Goal: Task Accomplishment & Management: Use online tool/utility

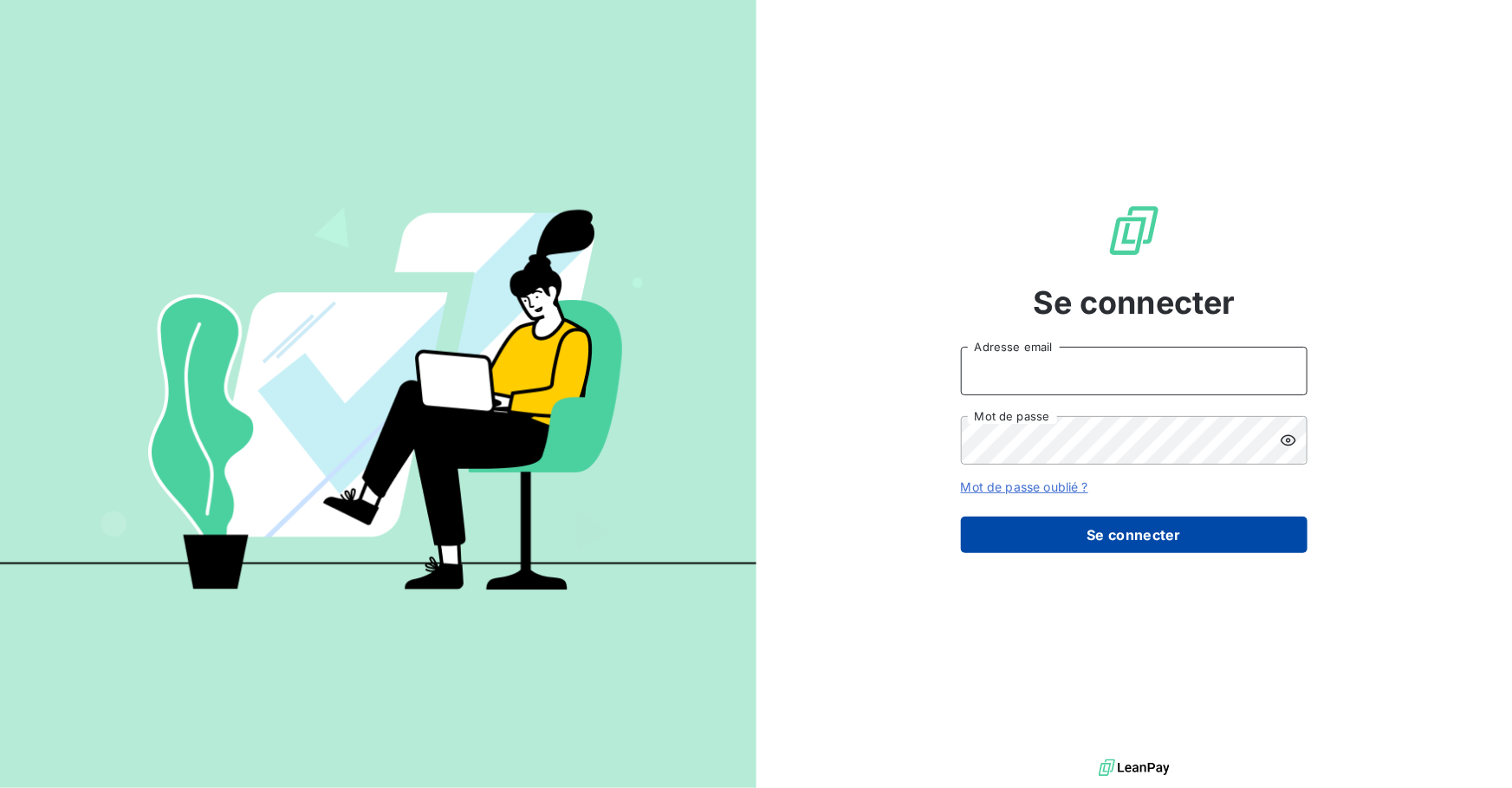
type input "[PERSON_NAME][EMAIL_ADDRESS][DOMAIN_NAME]"
click at [1076, 539] on button "Se connecter" at bounding box center [1133, 534] width 346 height 36
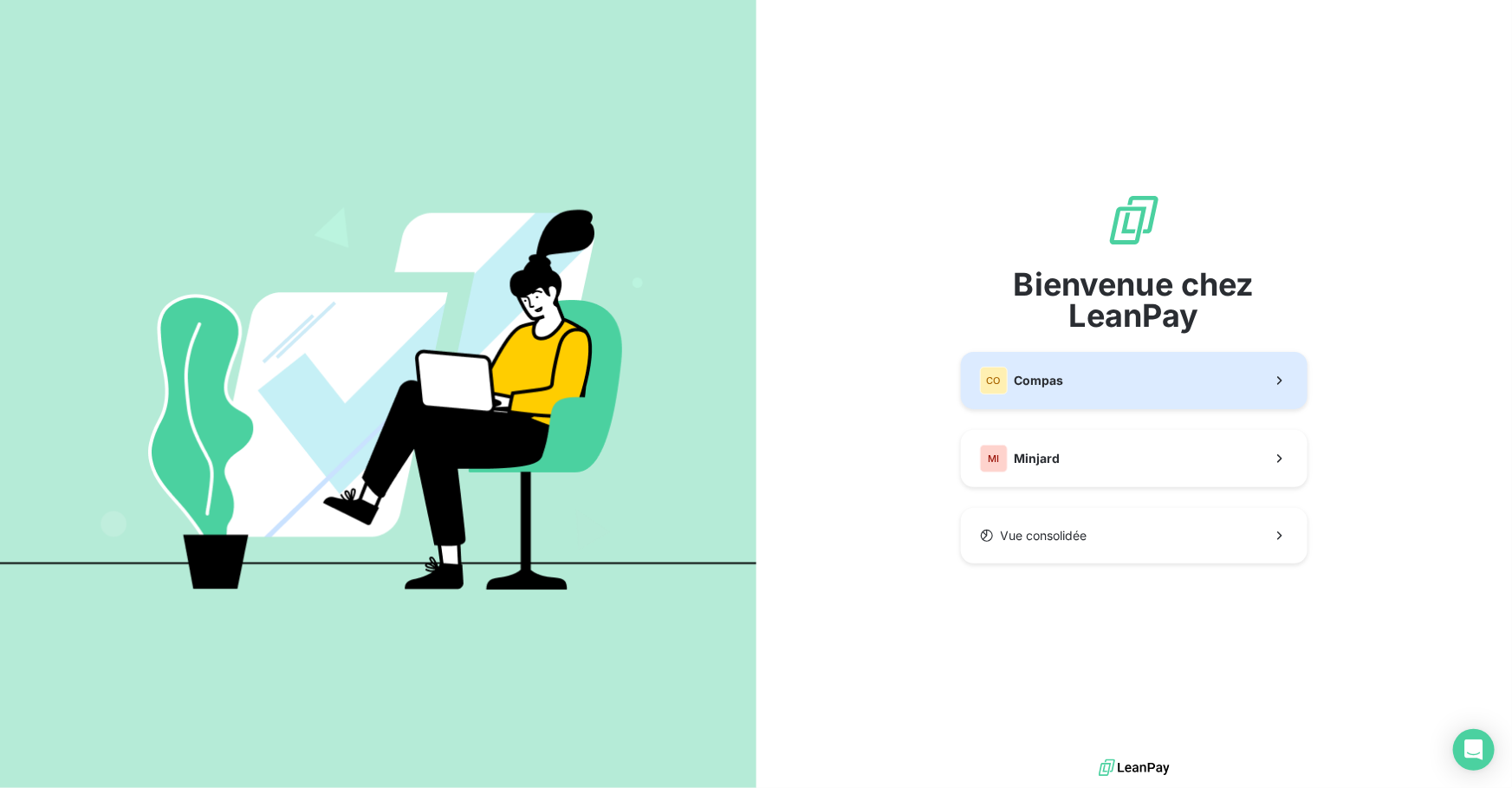
click at [1128, 394] on button "CO Compas" at bounding box center [1133, 381] width 346 height 57
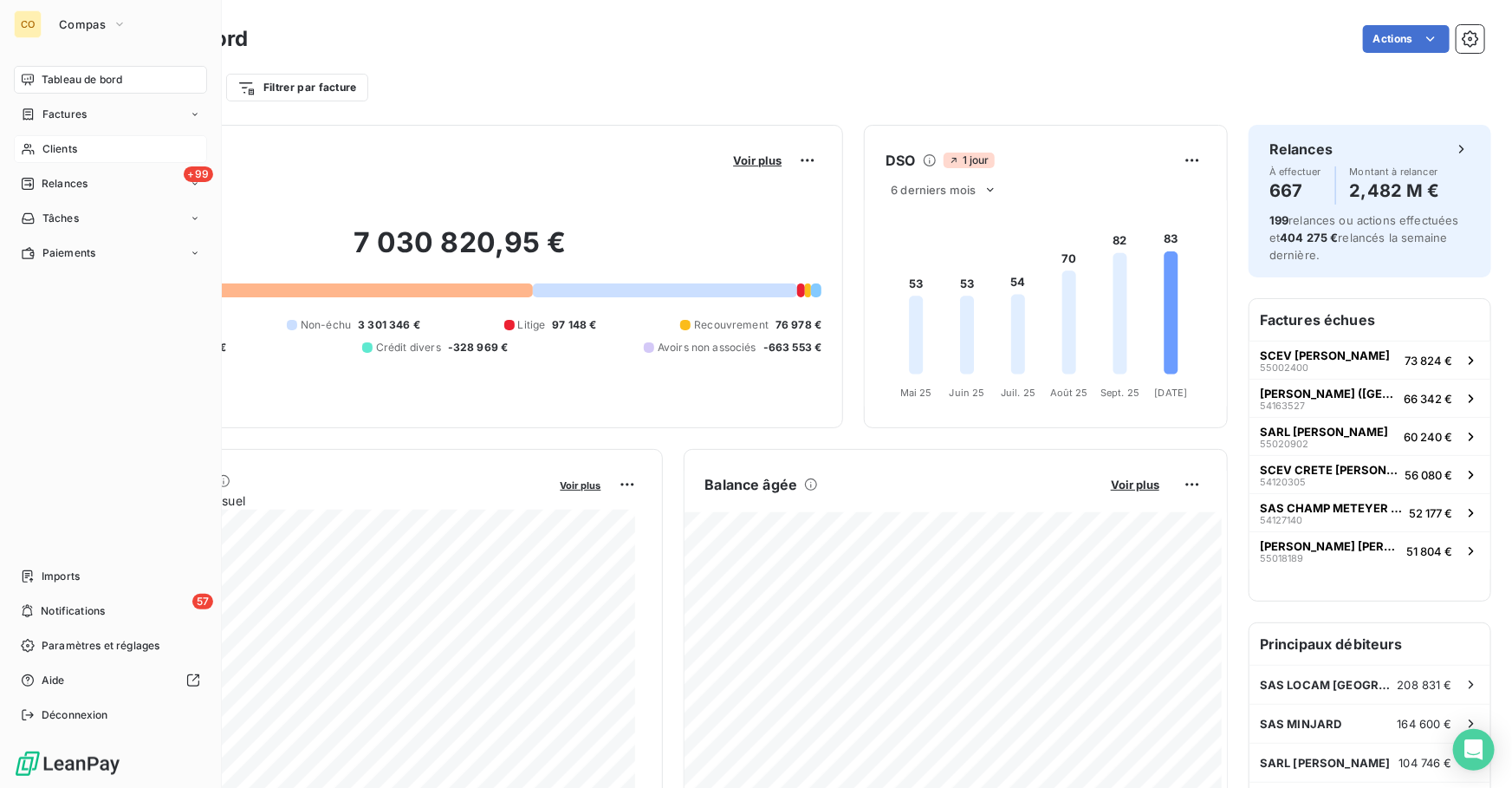
click at [34, 137] on div "Clients" at bounding box center [111, 149] width 194 height 28
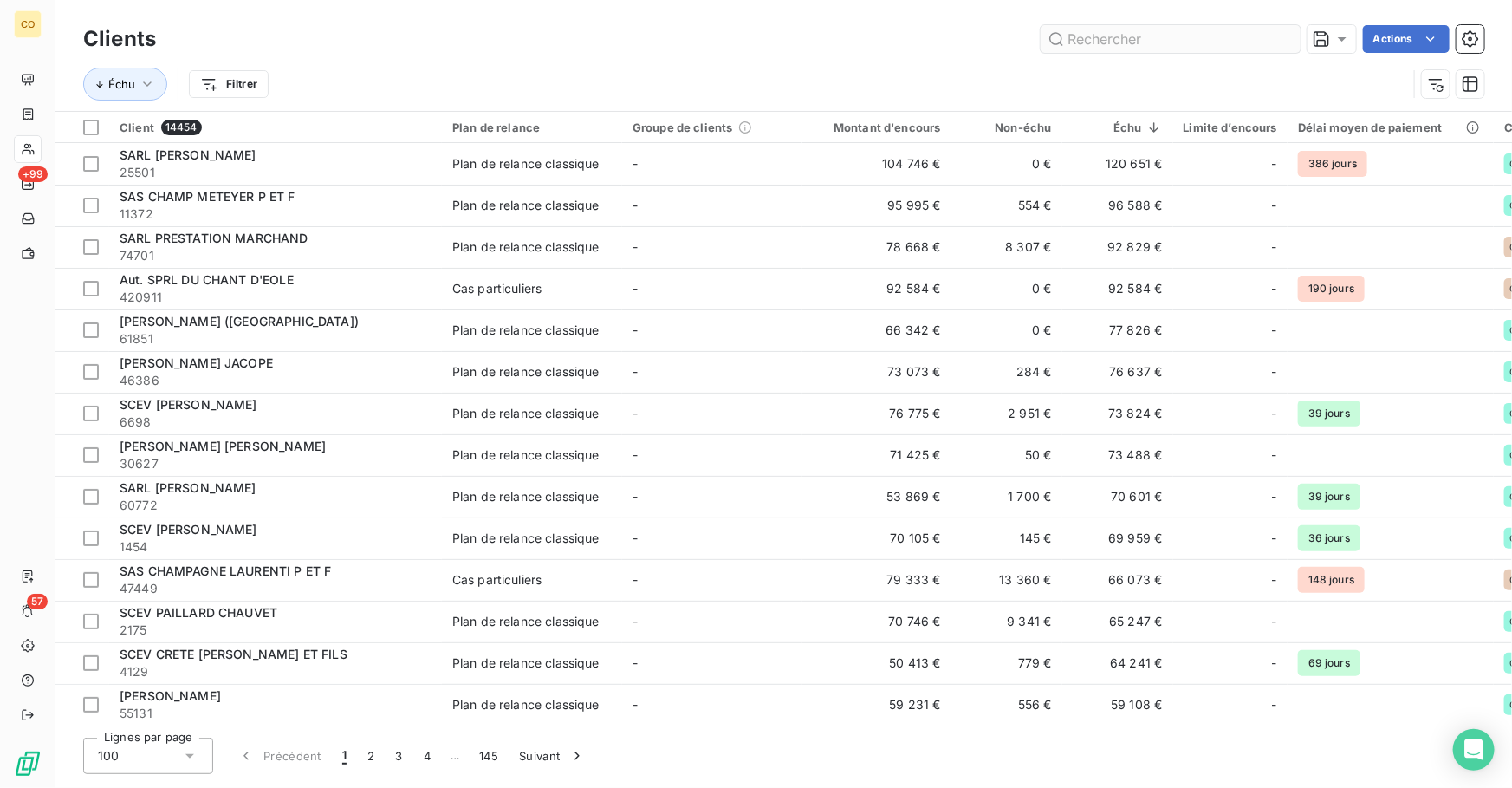
click at [1123, 32] on input "text" at bounding box center [1170, 38] width 260 height 28
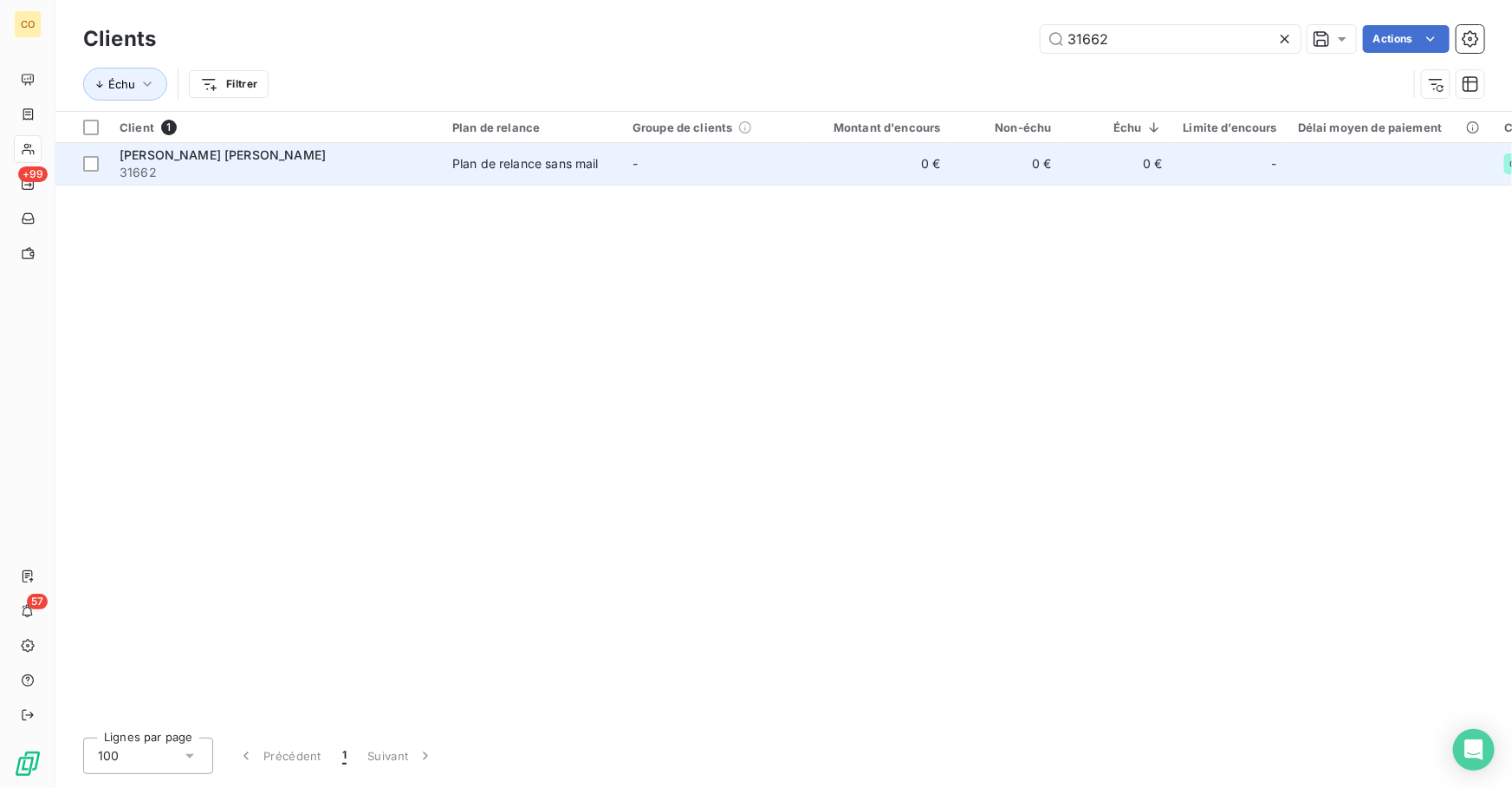
type input "31662"
click at [609, 178] on td "Plan de relance sans mail" at bounding box center [531, 164] width 180 height 42
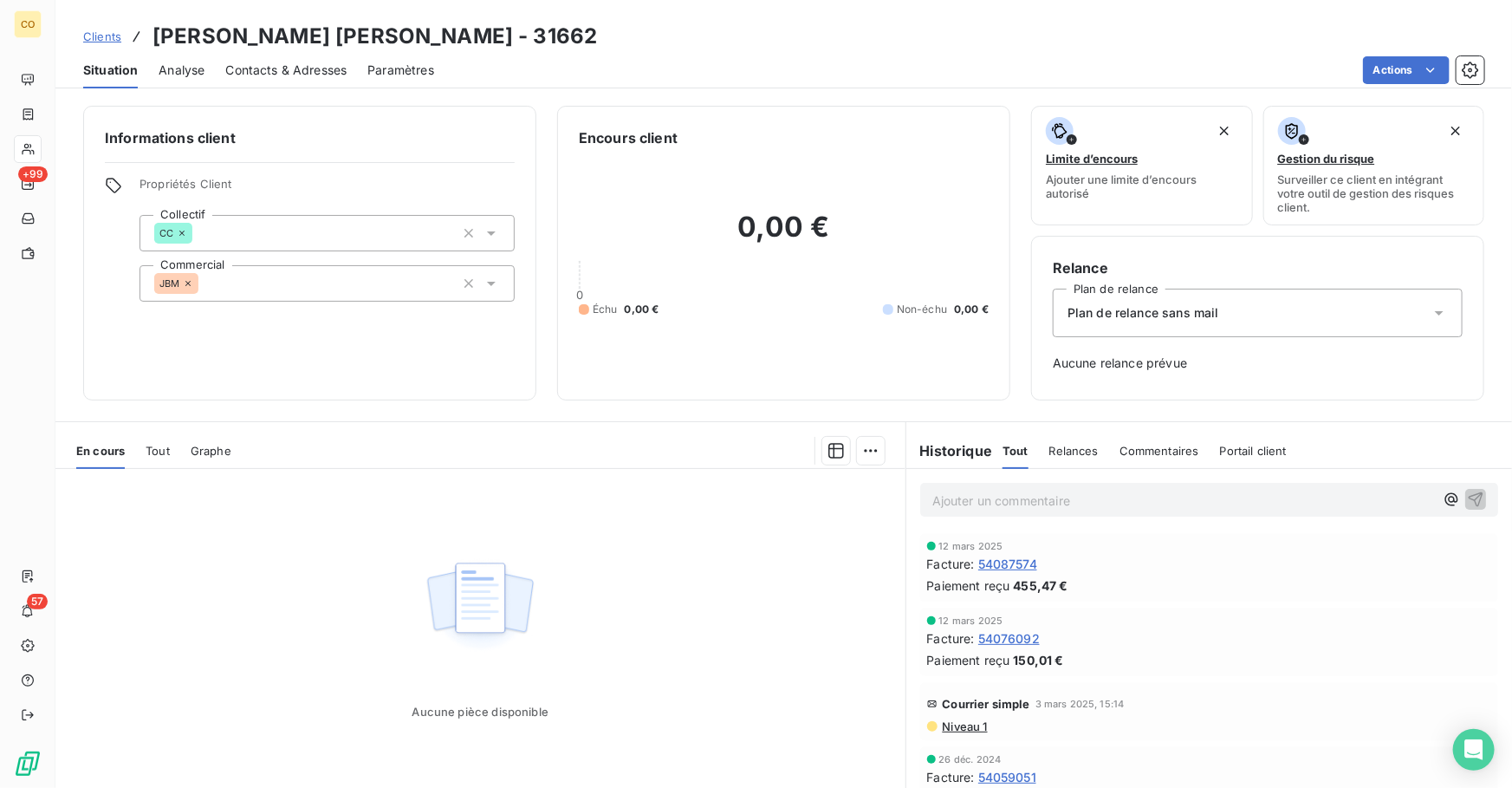
click at [136, 452] on div "En cours Tout Graphe" at bounding box center [480, 450] width 850 height 36
click at [145, 450] on div "En cours Tout Graphe" at bounding box center [480, 450] width 850 height 36
click at [167, 449] on span "Tout" at bounding box center [157, 450] width 24 height 14
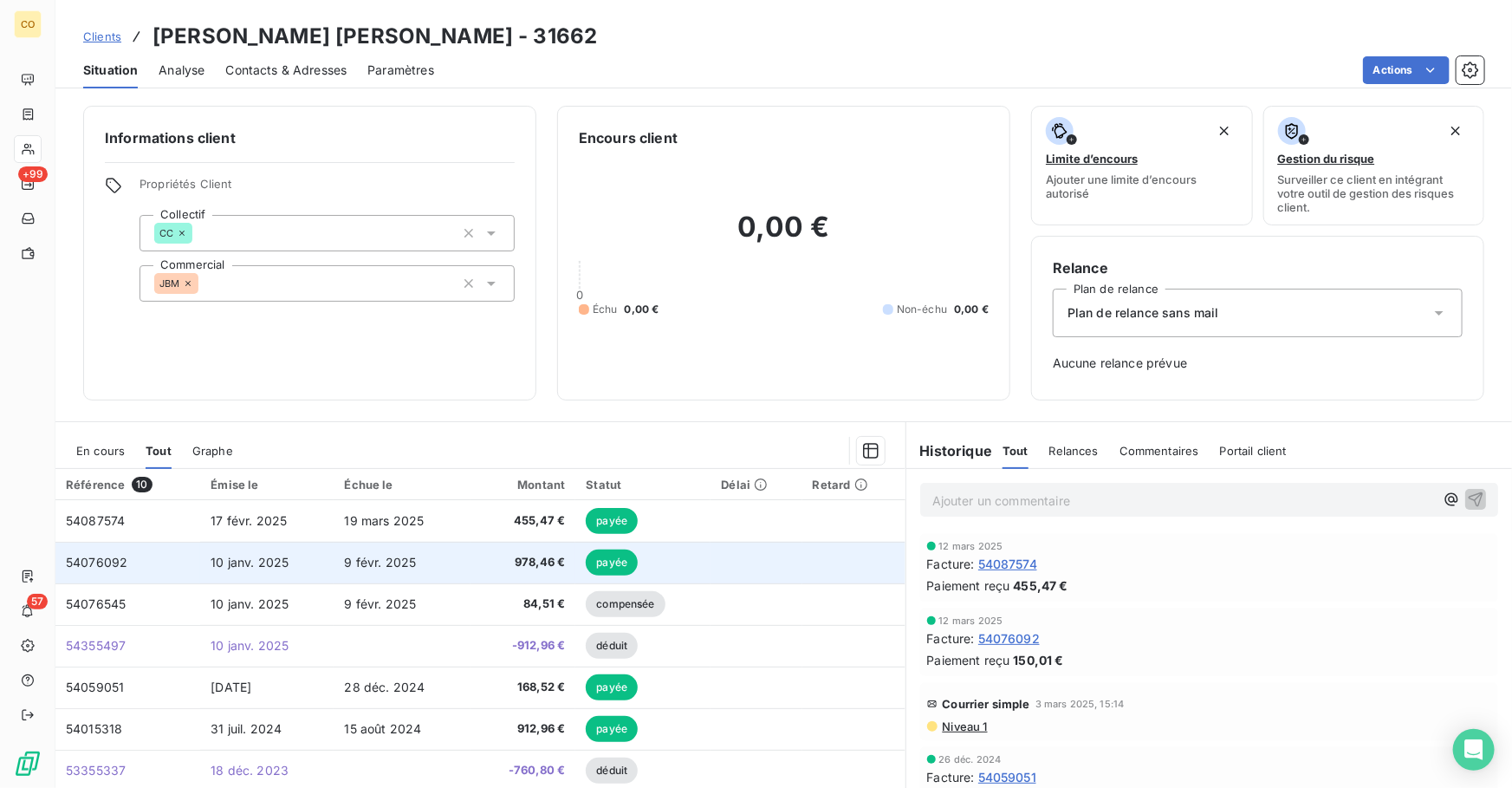
click at [346, 571] on td "9 févr. 2025" at bounding box center [403, 563] width 137 height 42
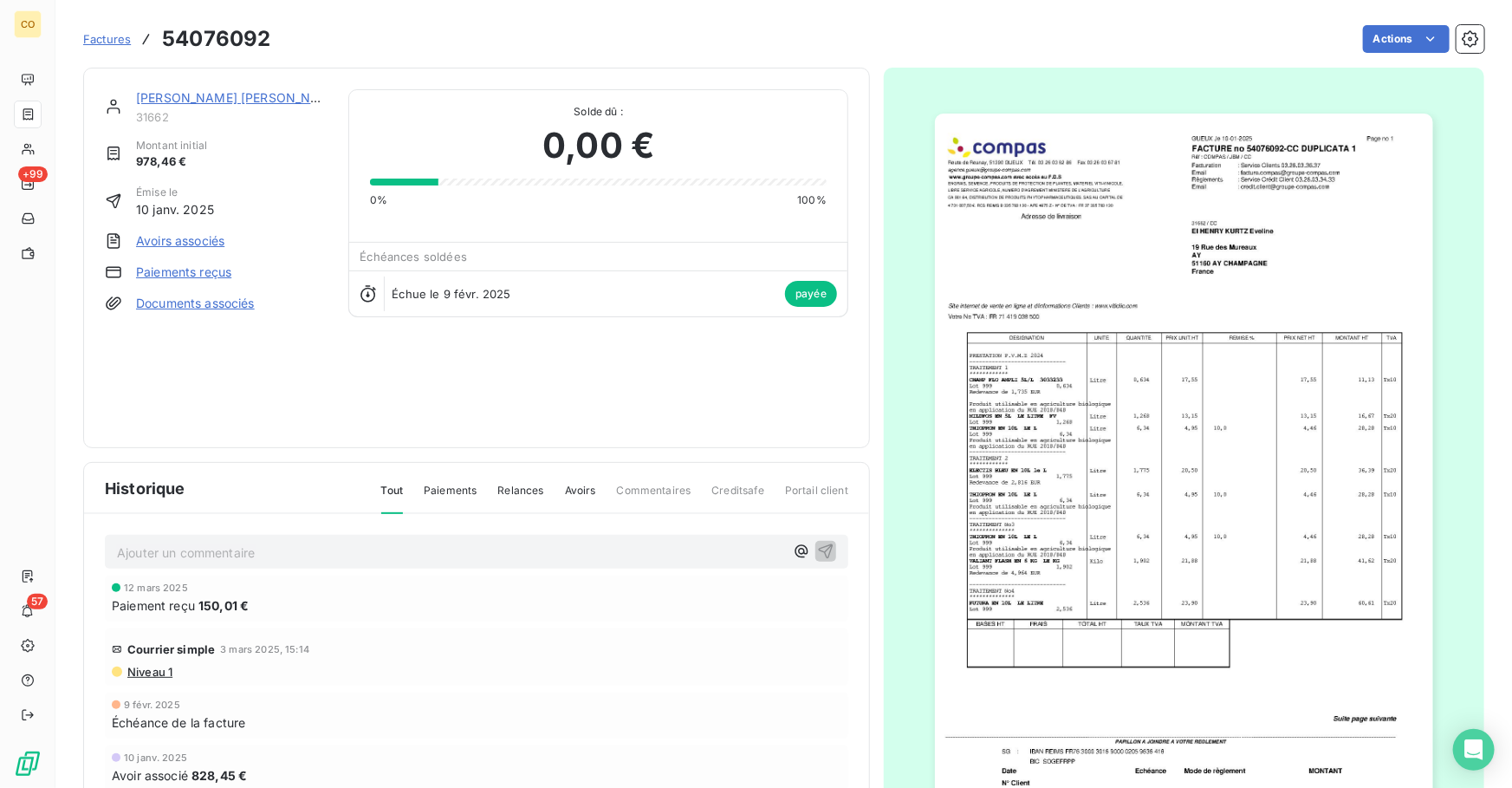
click at [1238, 384] on img "button" at bounding box center [1184, 466] width 498 height 705
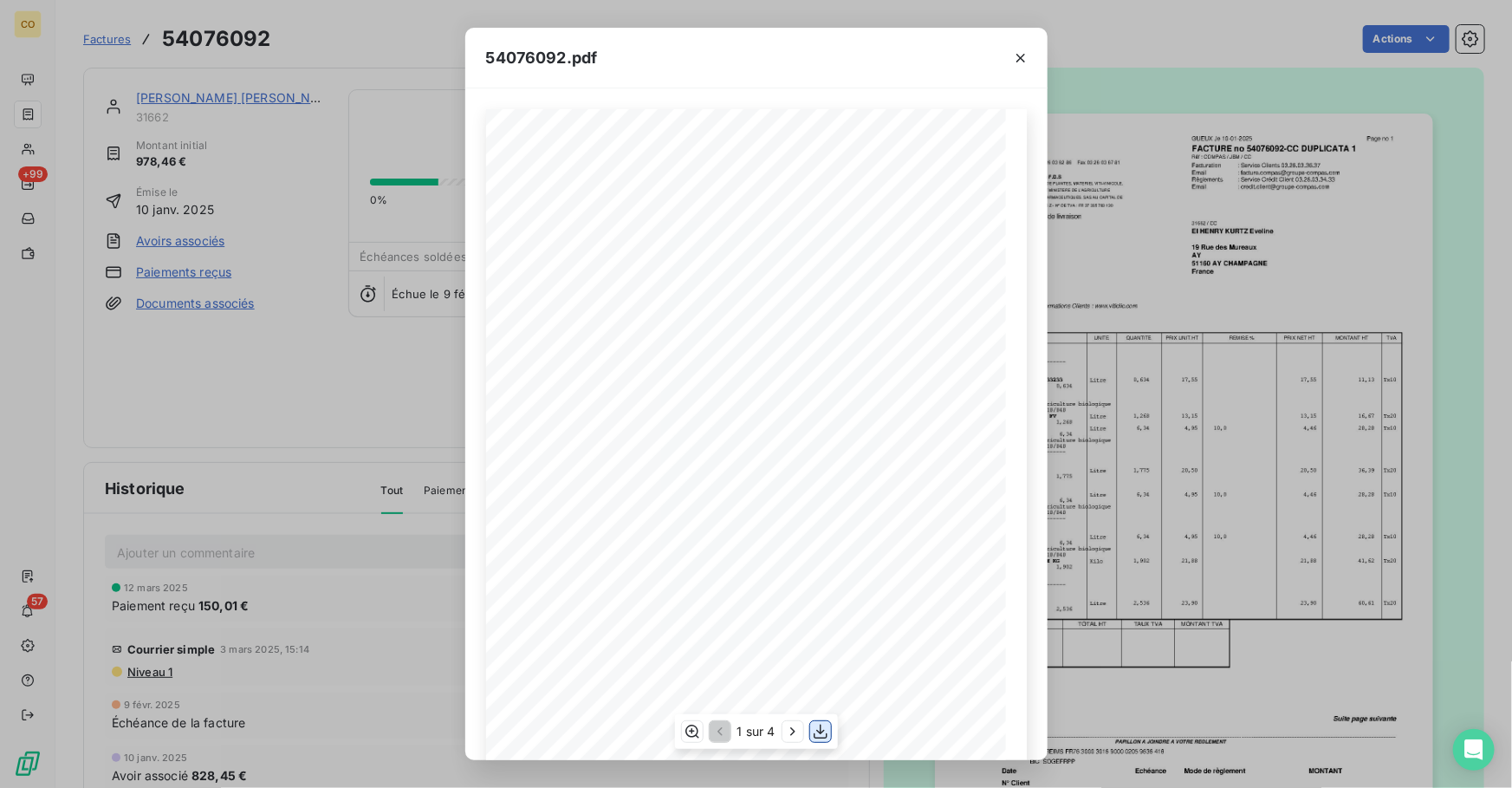
click at [825, 739] on button "button" at bounding box center [820, 732] width 21 height 21
click at [1027, 69] on button "button" at bounding box center [1021, 57] width 28 height 28
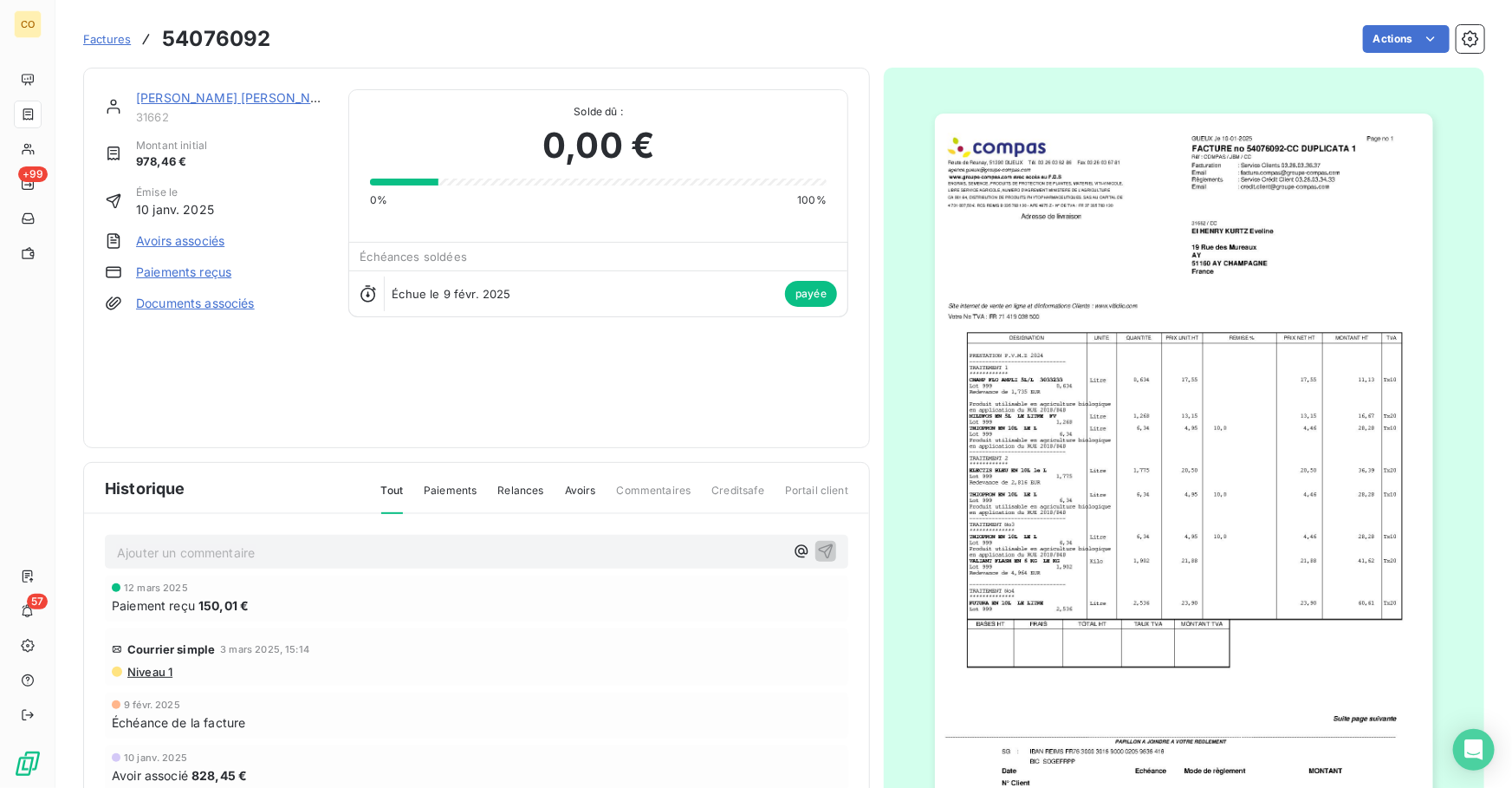
click at [245, 97] on link "[PERSON_NAME] [PERSON_NAME]" at bounding box center [239, 96] width 206 height 14
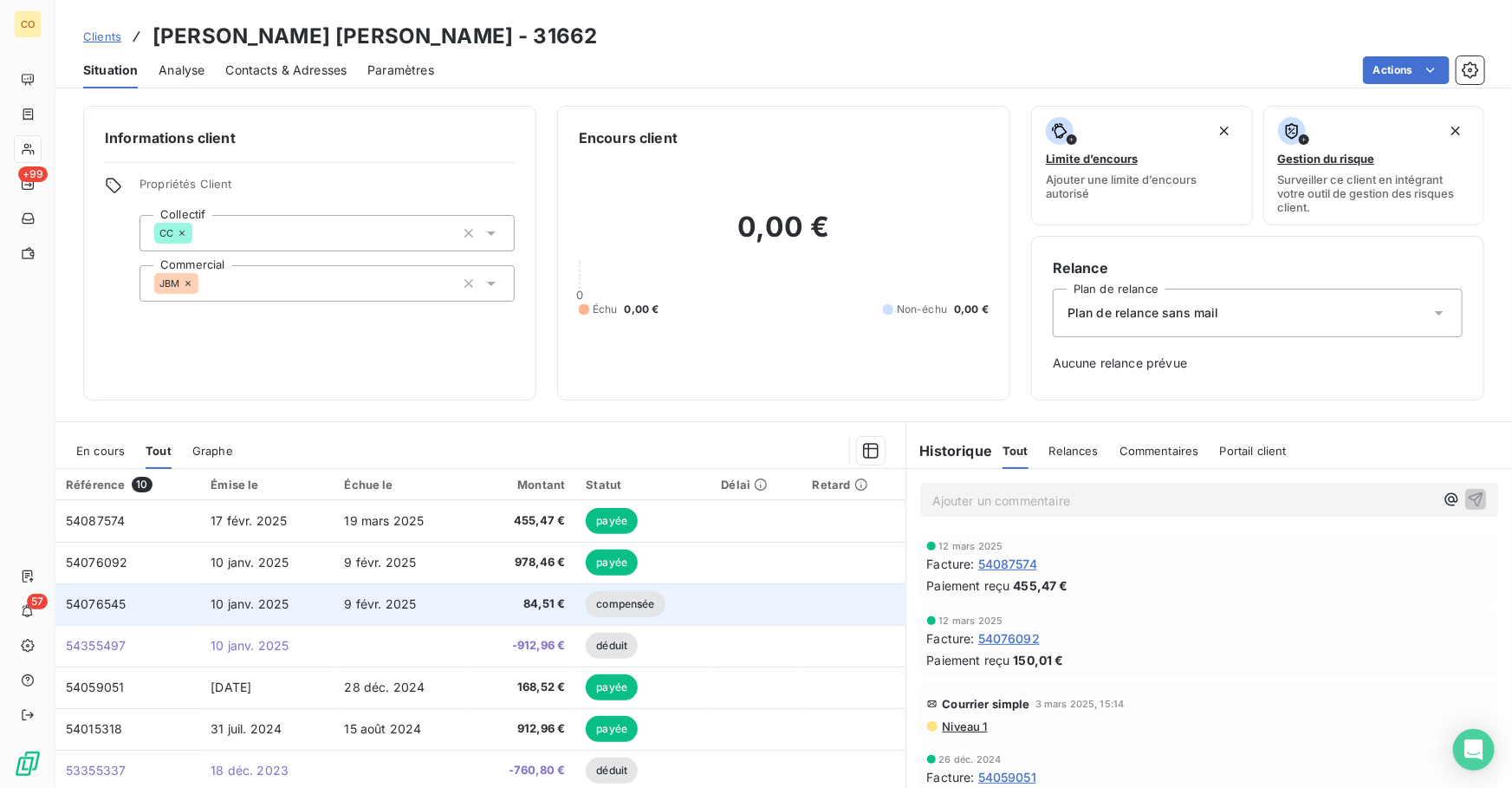
click at [545, 608] on span "84,51 €" at bounding box center [523, 604] width 84 height 17
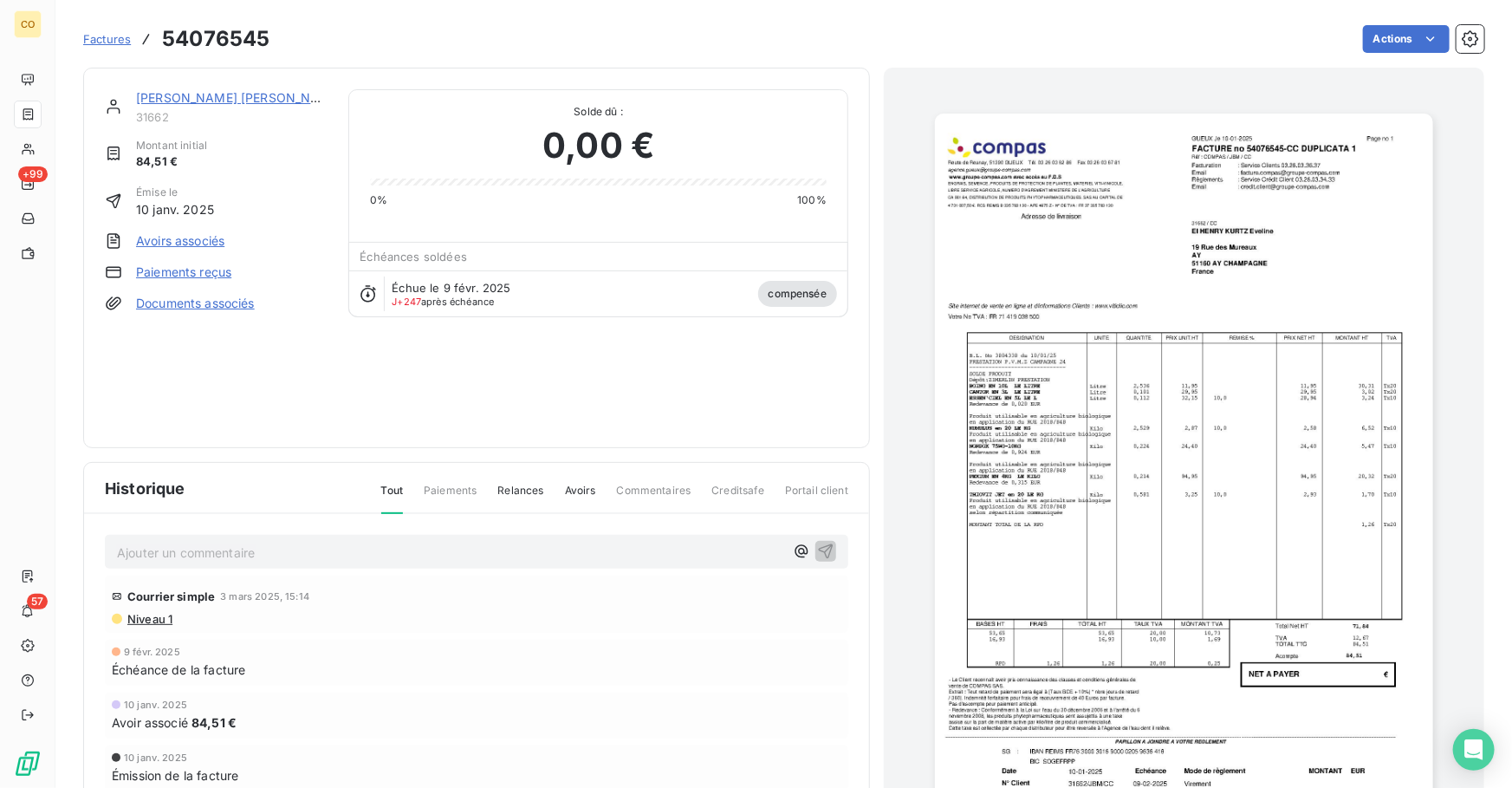
click at [1236, 421] on img "button" at bounding box center [1184, 466] width 498 height 705
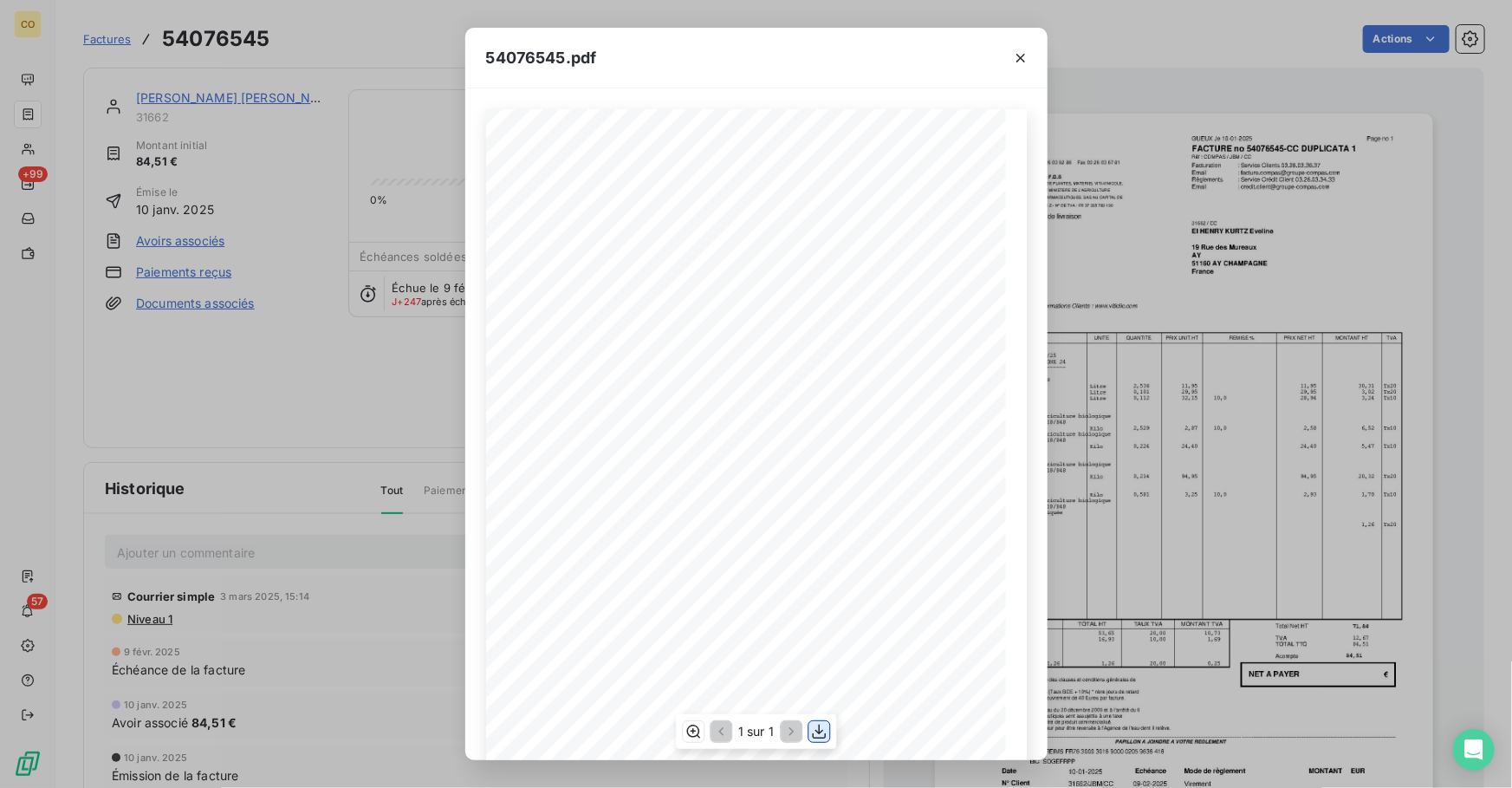
click at [822, 734] on icon "button" at bounding box center [818, 732] width 17 height 17
click at [1023, 57] on icon "button" at bounding box center [1021, 58] width 17 height 17
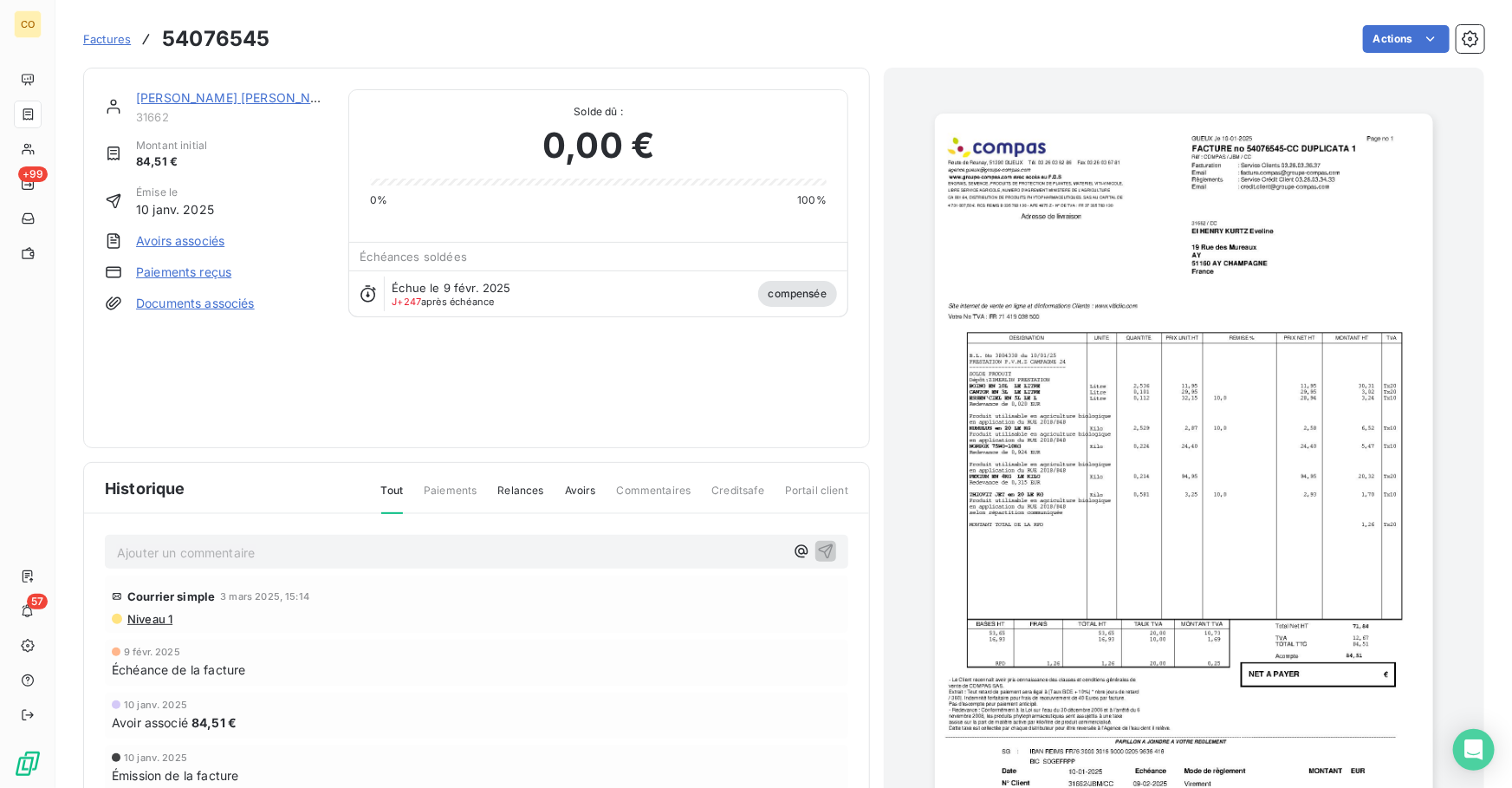
click at [234, 94] on link "[PERSON_NAME] [PERSON_NAME]" at bounding box center [239, 96] width 206 height 14
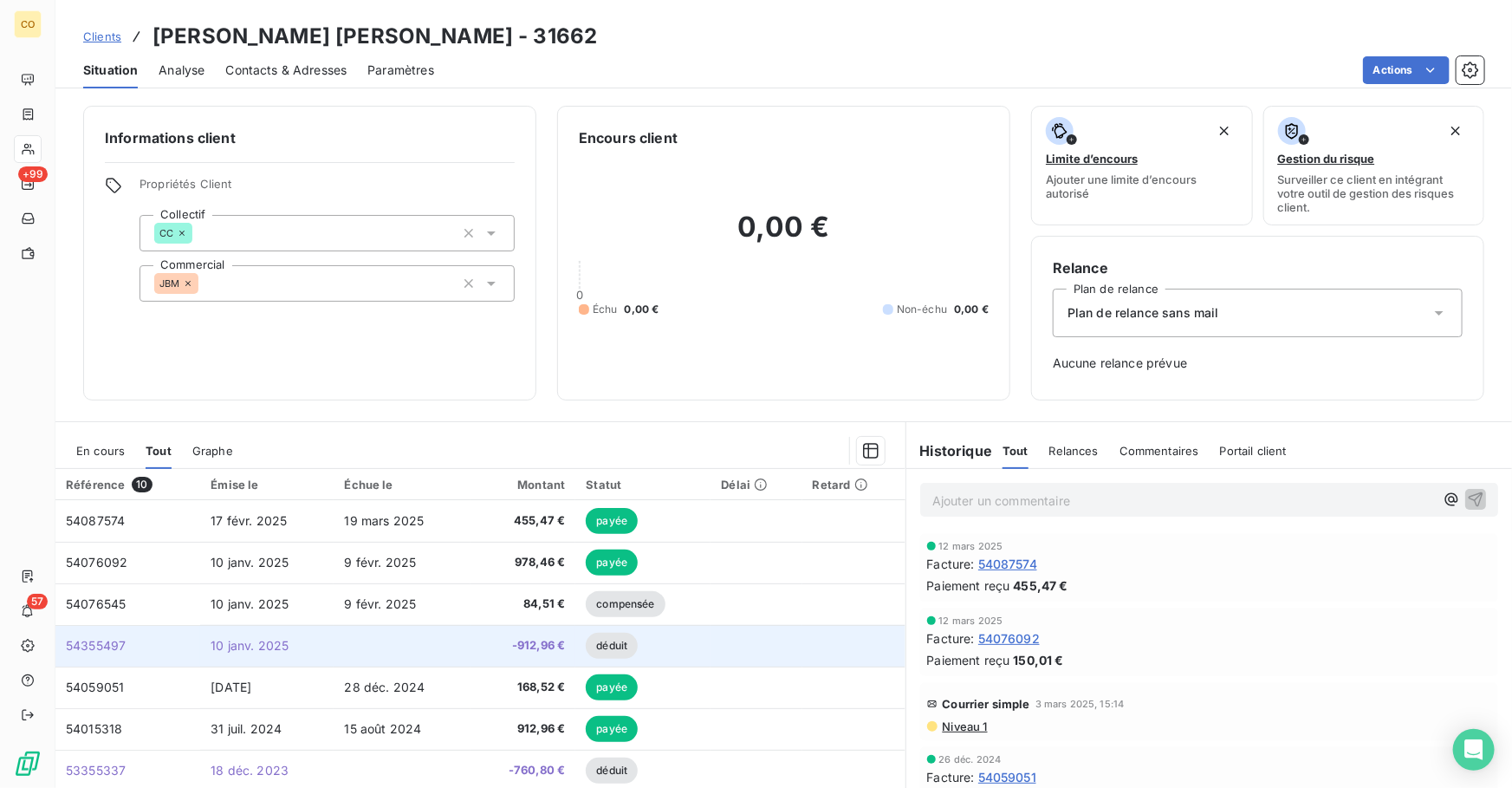
click at [520, 647] on span "-912,96 €" at bounding box center [523, 646] width 84 height 17
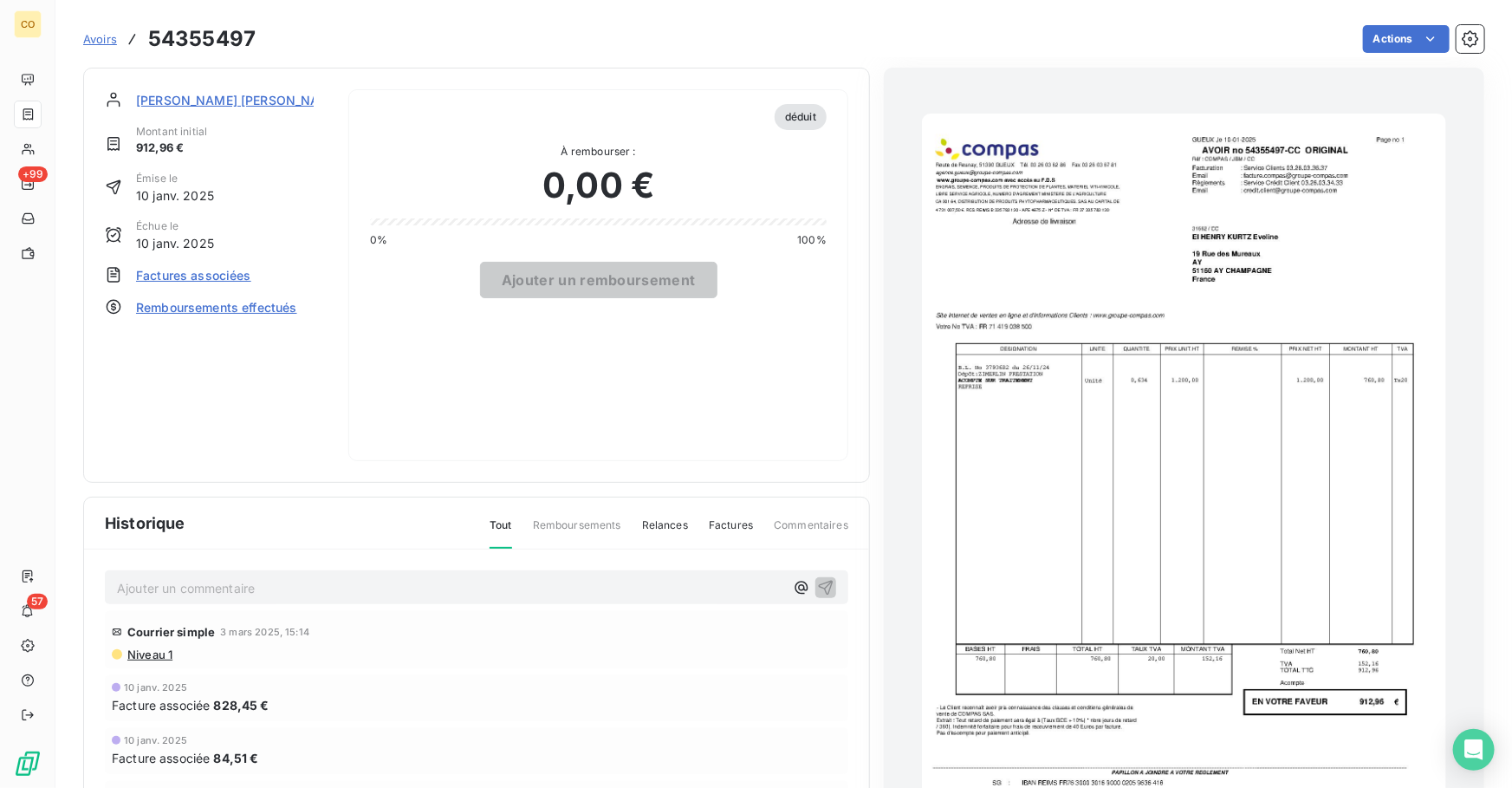
click at [203, 386] on div "[PERSON_NAME] [PERSON_NAME] Montant initial 912,96 € Émise le 10 janv. 2025 Éch…" at bounding box center [216, 276] width 222 height 372
click at [190, 94] on span "[PERSON_NAME] [PERSON_NAME]" at bounding box center [239, 99] width 206 height 18
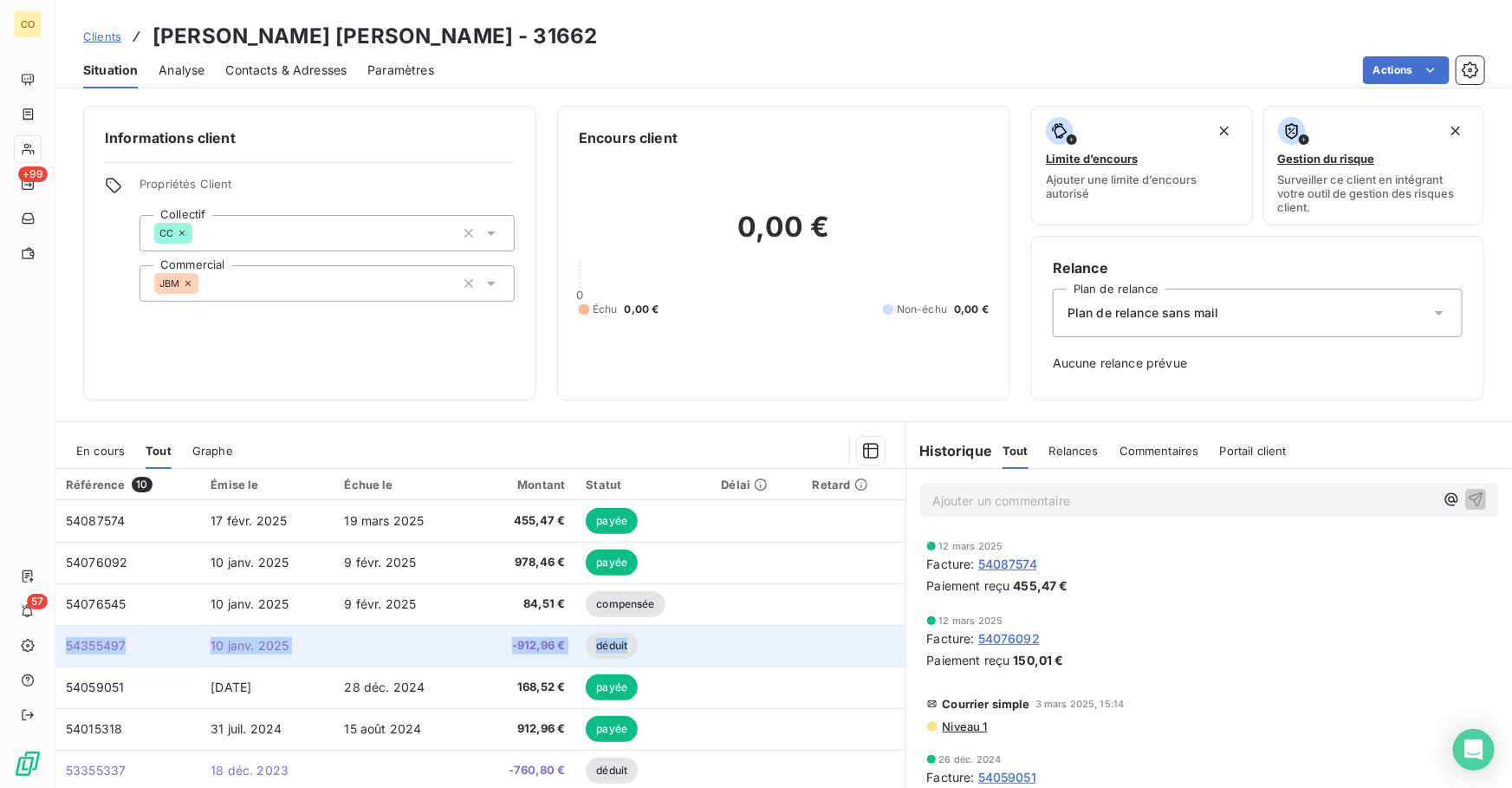
drag, startPoint x: 892, startPoint y: 601, endPoint x: 892, endPoint y: 665, distance: 64.0
click at [892, 665] on tbody "54087574 17 févr. 2025 19 mars 2025 455,47 € payée 54076092 10 janv. 2025 9 fév…" at bounding box center [480, 708] width 850 height 416
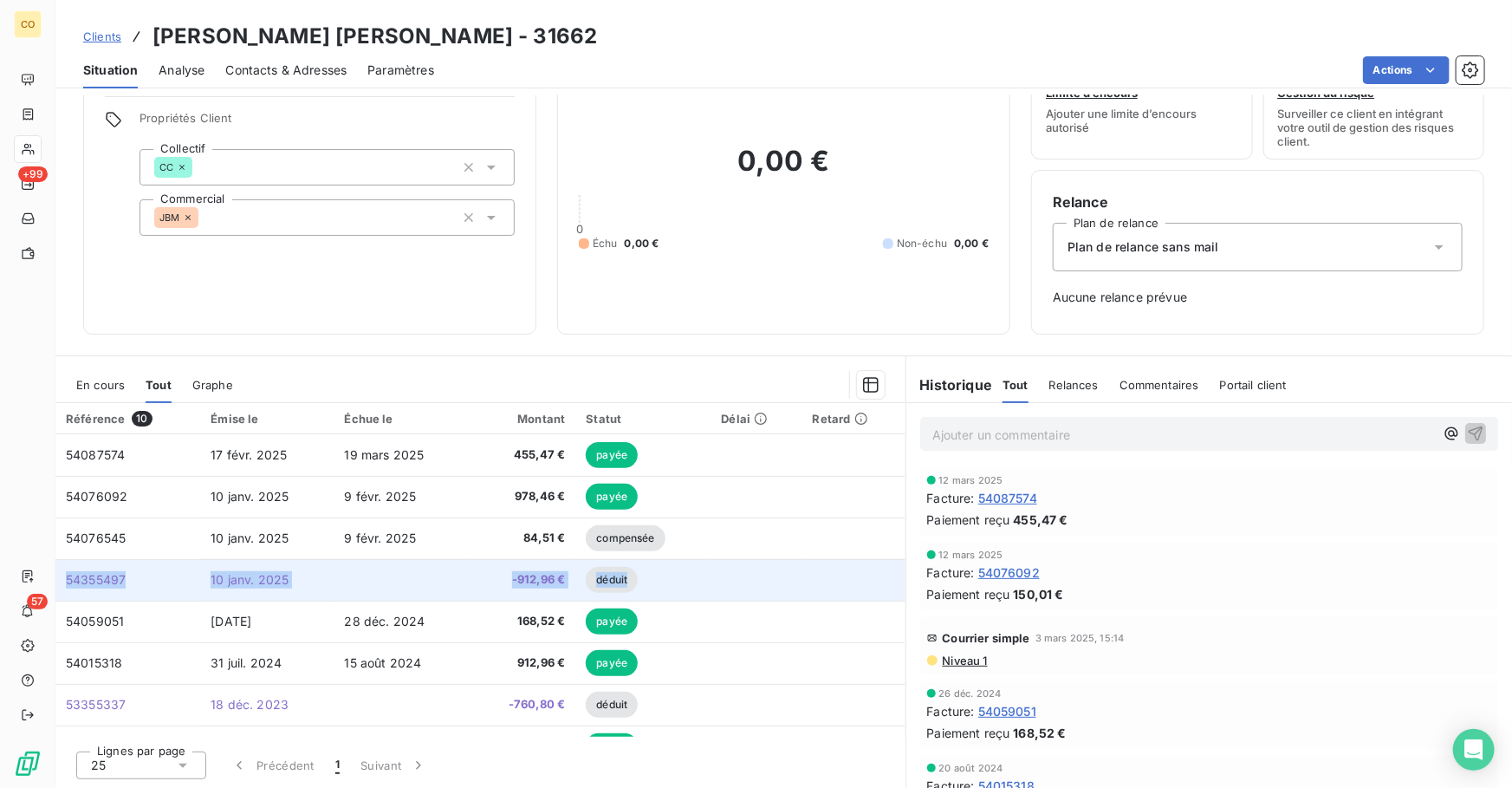
click at [259, 572] on span "10 janv. 2025" at bounding box center [250, 579] width 78 height 14
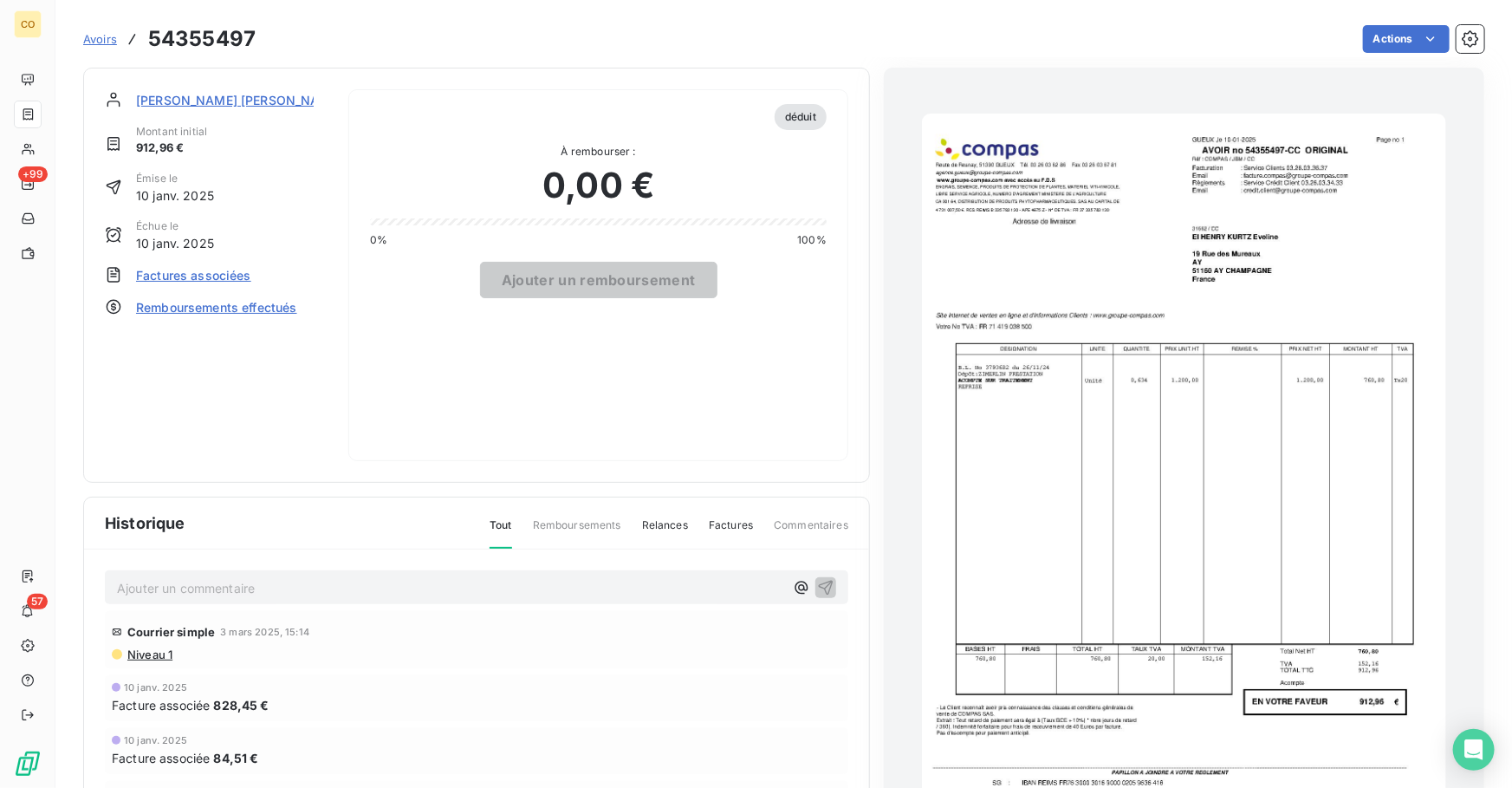
click at [1263, 499] on img "button" at bounding box center [1184, 484] width 524 height 740
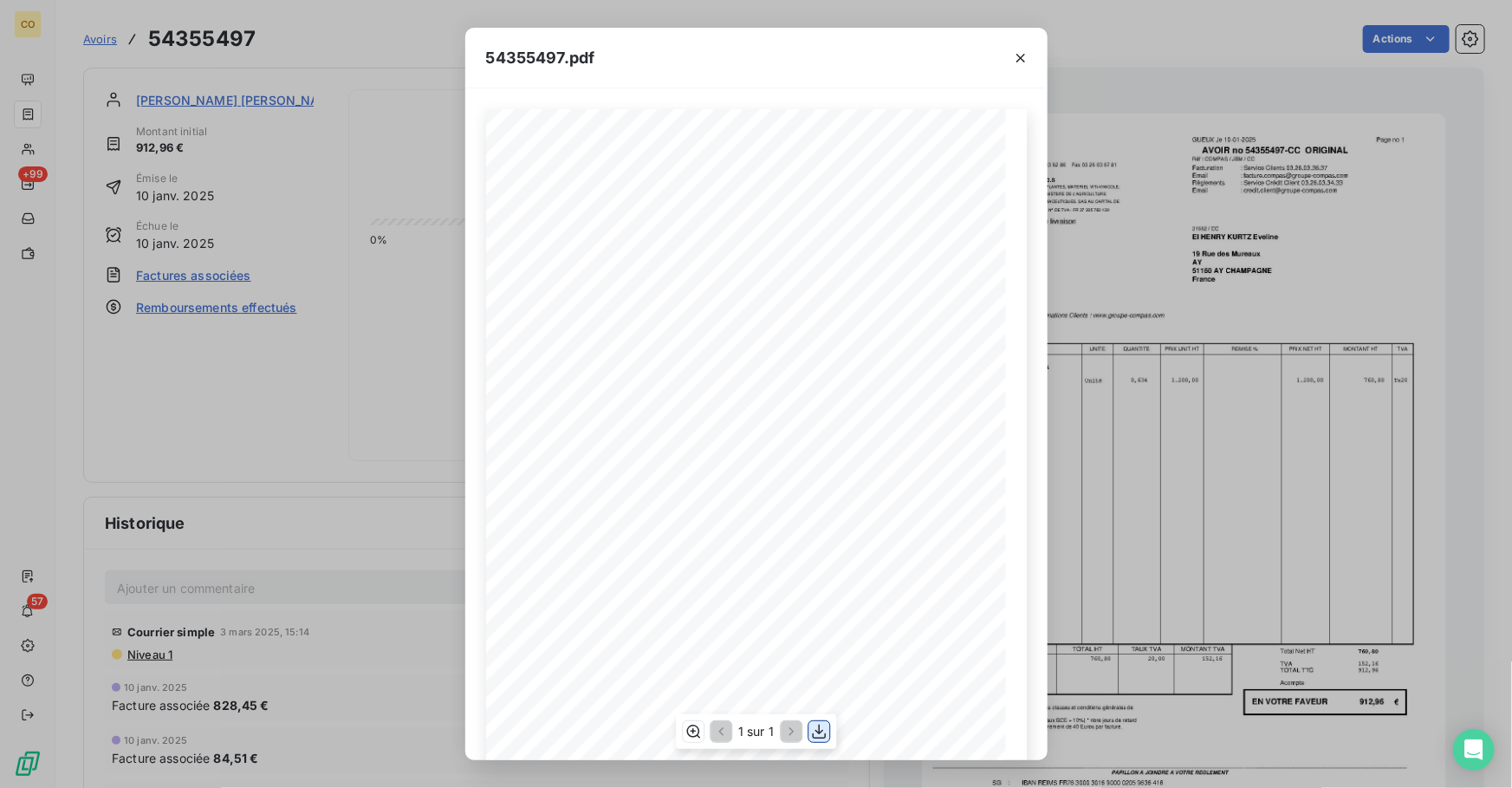
click at [814, 736] on icon "button" at bounding box center [818, 732] width 17 height 17
click at [1025, 52] on icon "button" at bounding box center [1021, 58] width 17 height 17
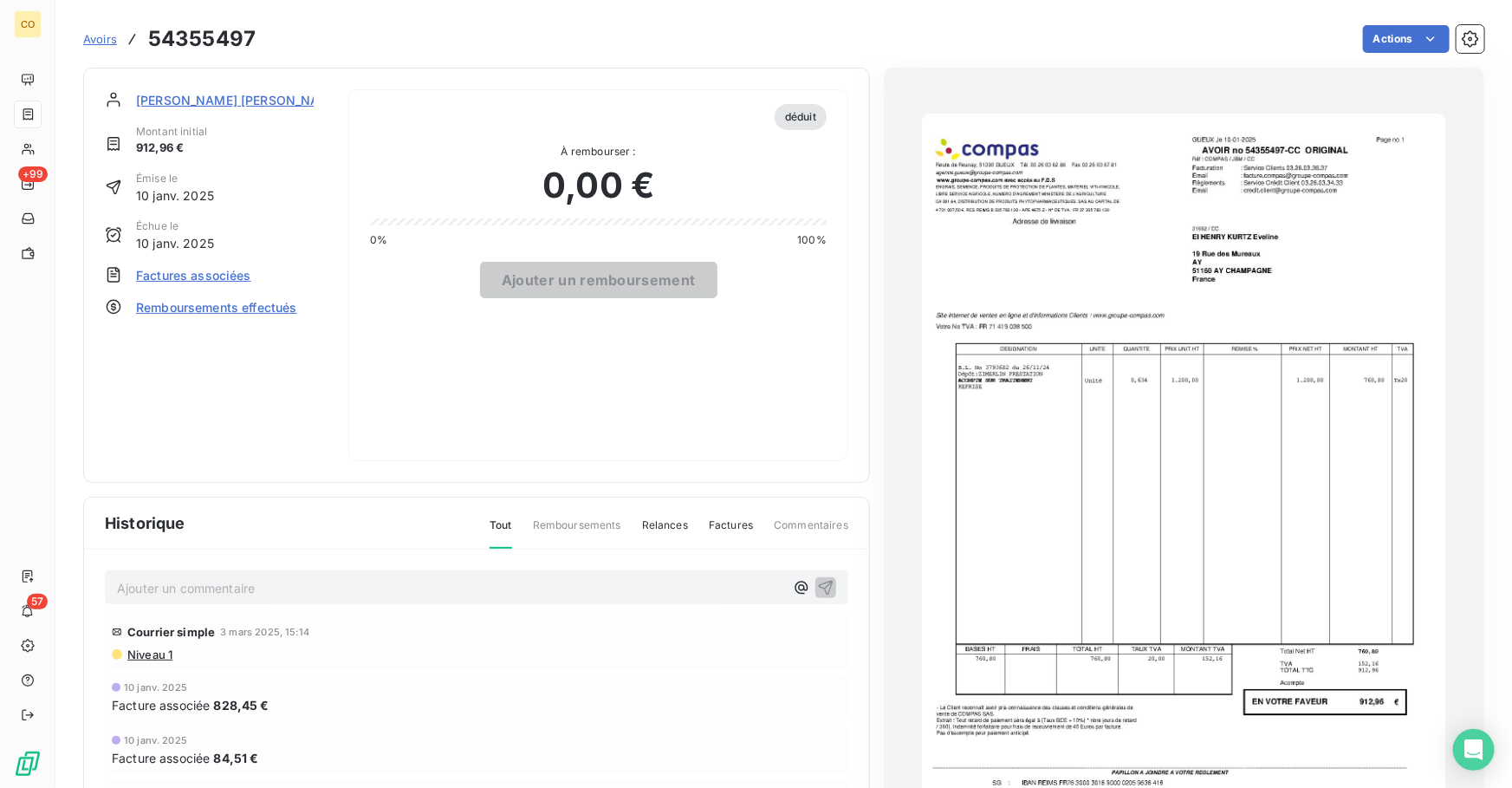
click at [259, 91] on span "[PERSON_NAME] [PERSON_NAME]" at bounding box center [239, 99] width 206 height 18
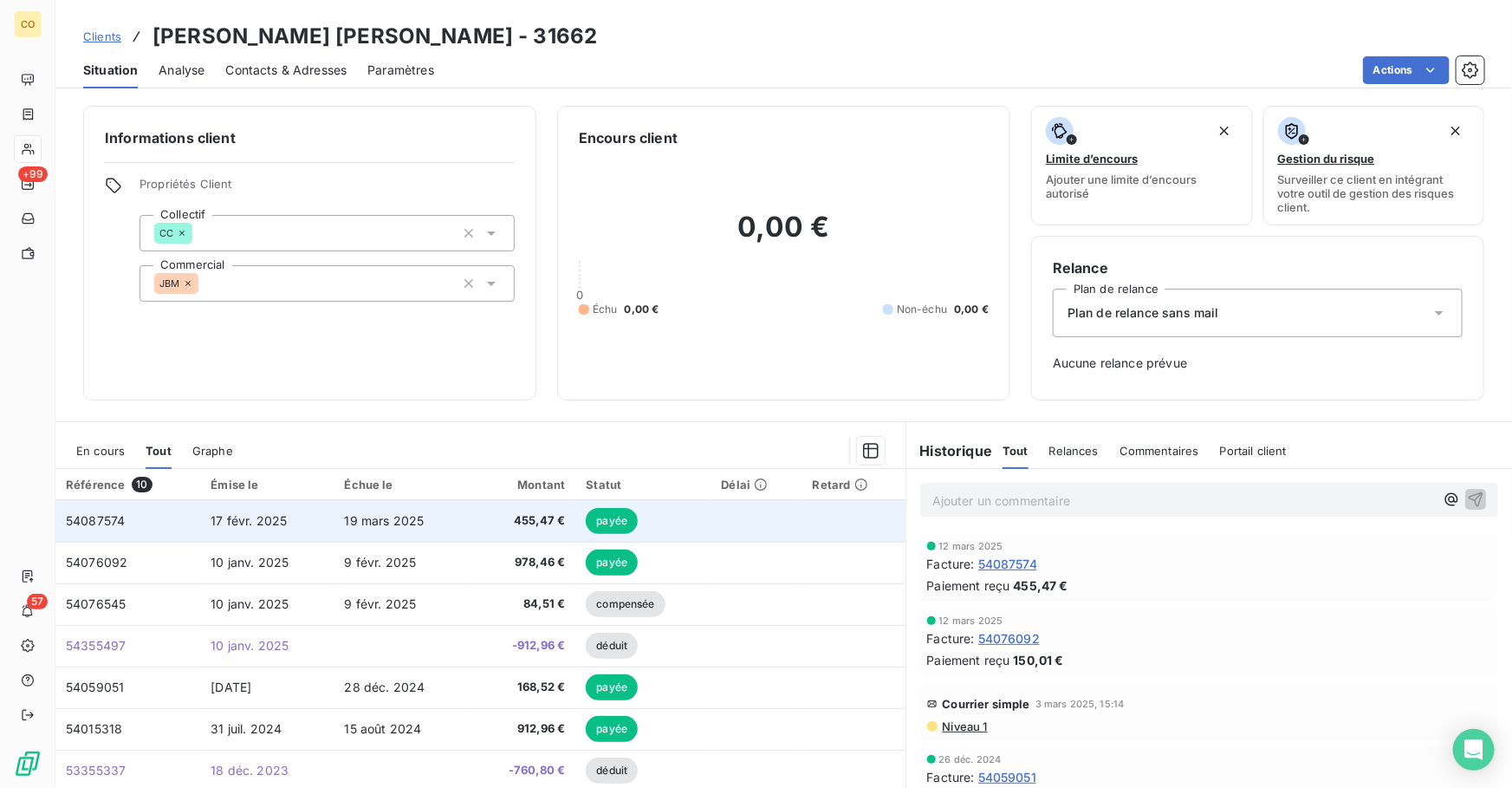
click at [390, 518] on span "19 mars 2025" at bounding box center [384, 520] width 80 height 14
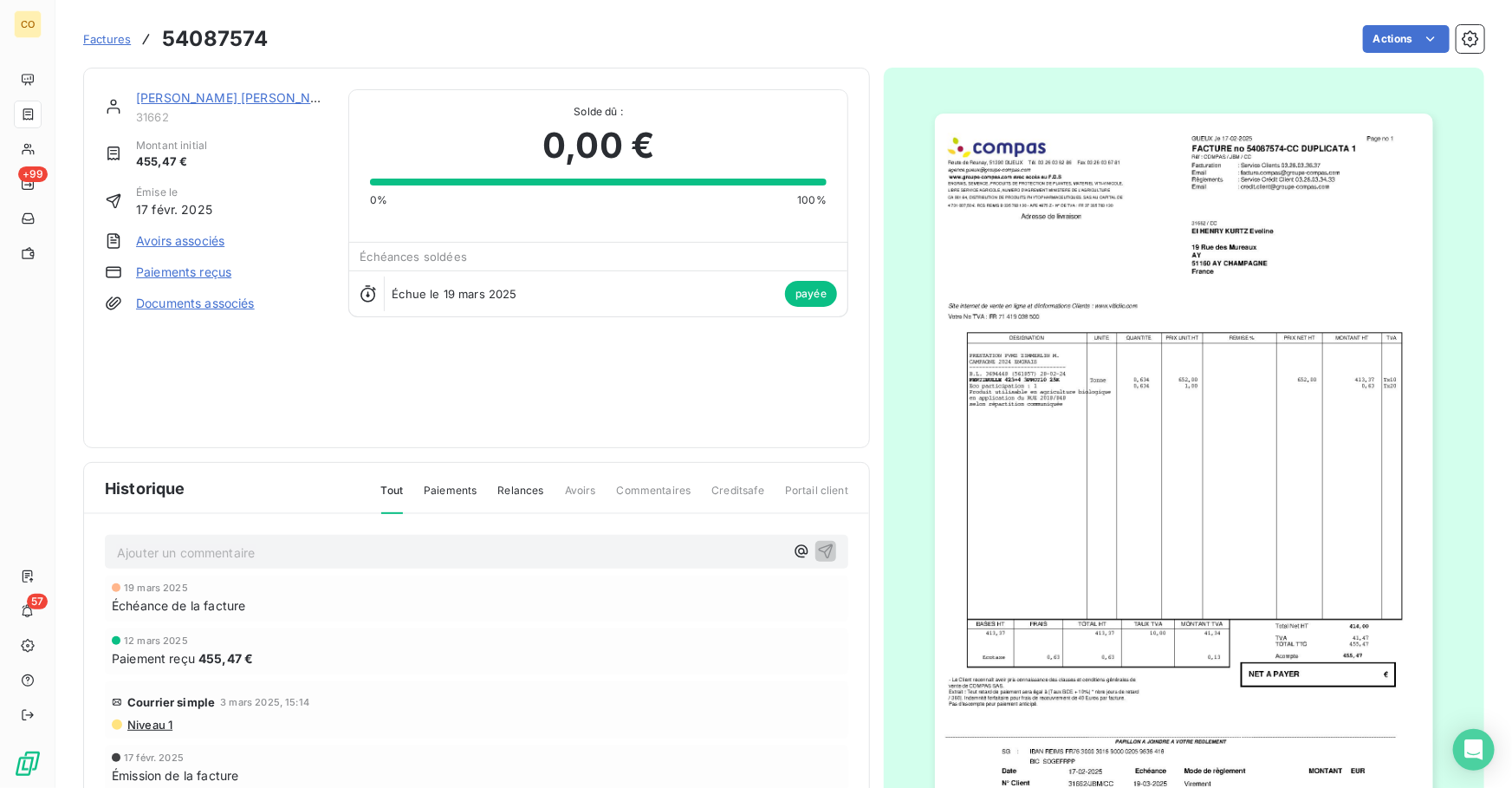
click at [1068, 331] on img "button" at bounding box center [1184, 466] width 498 height 705
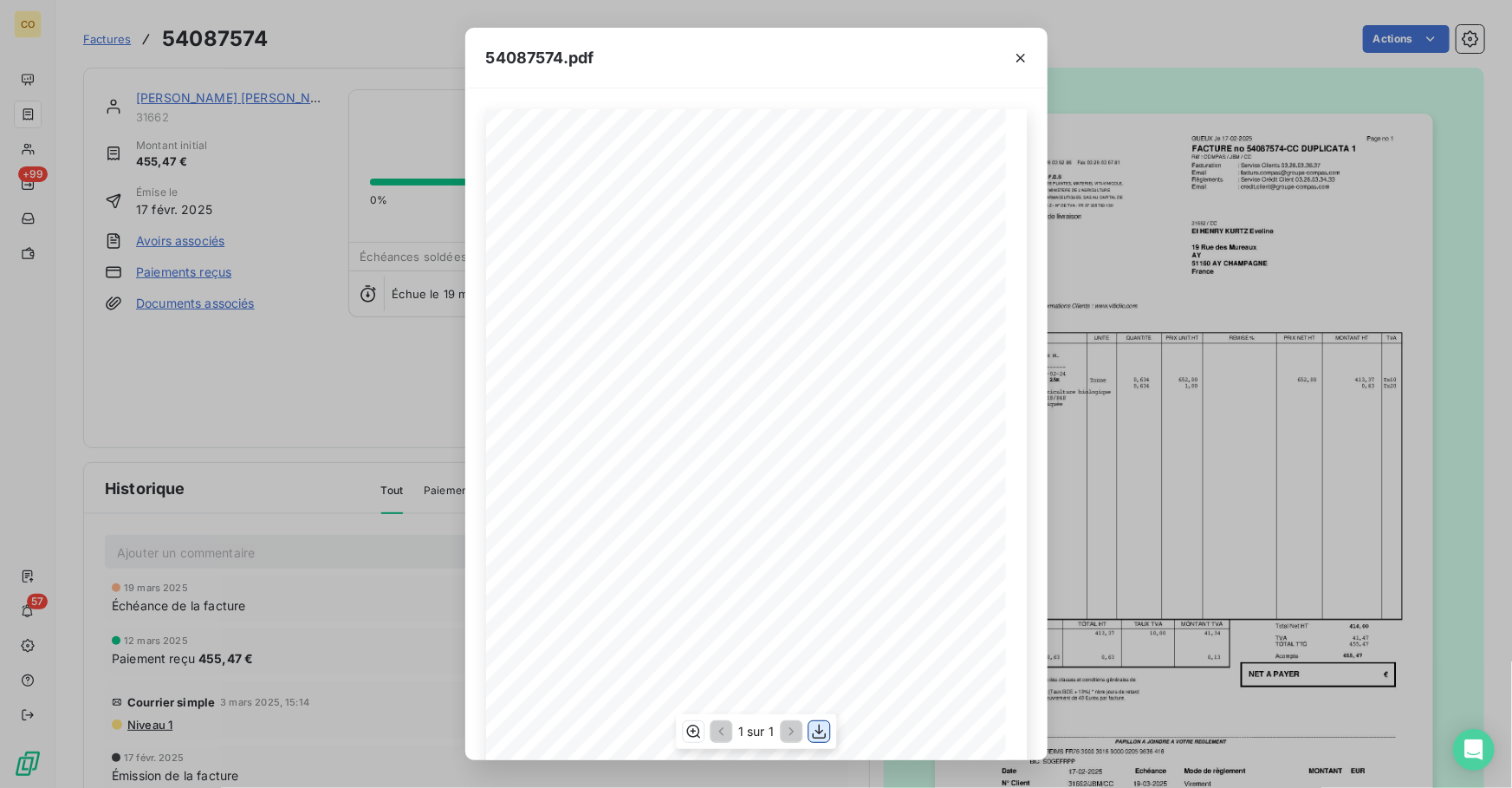
click at [818, 738] on icon "button" at bounding box center [818, 732] width 17 height 17
drag, startPoint x: 1025, startPoint y: 55, endPoint x: 783, endPoint y: 56, distance: 242.0
click at [1025, 55] on icon "button" at bounding box center [1021, 58] width 17 height 17
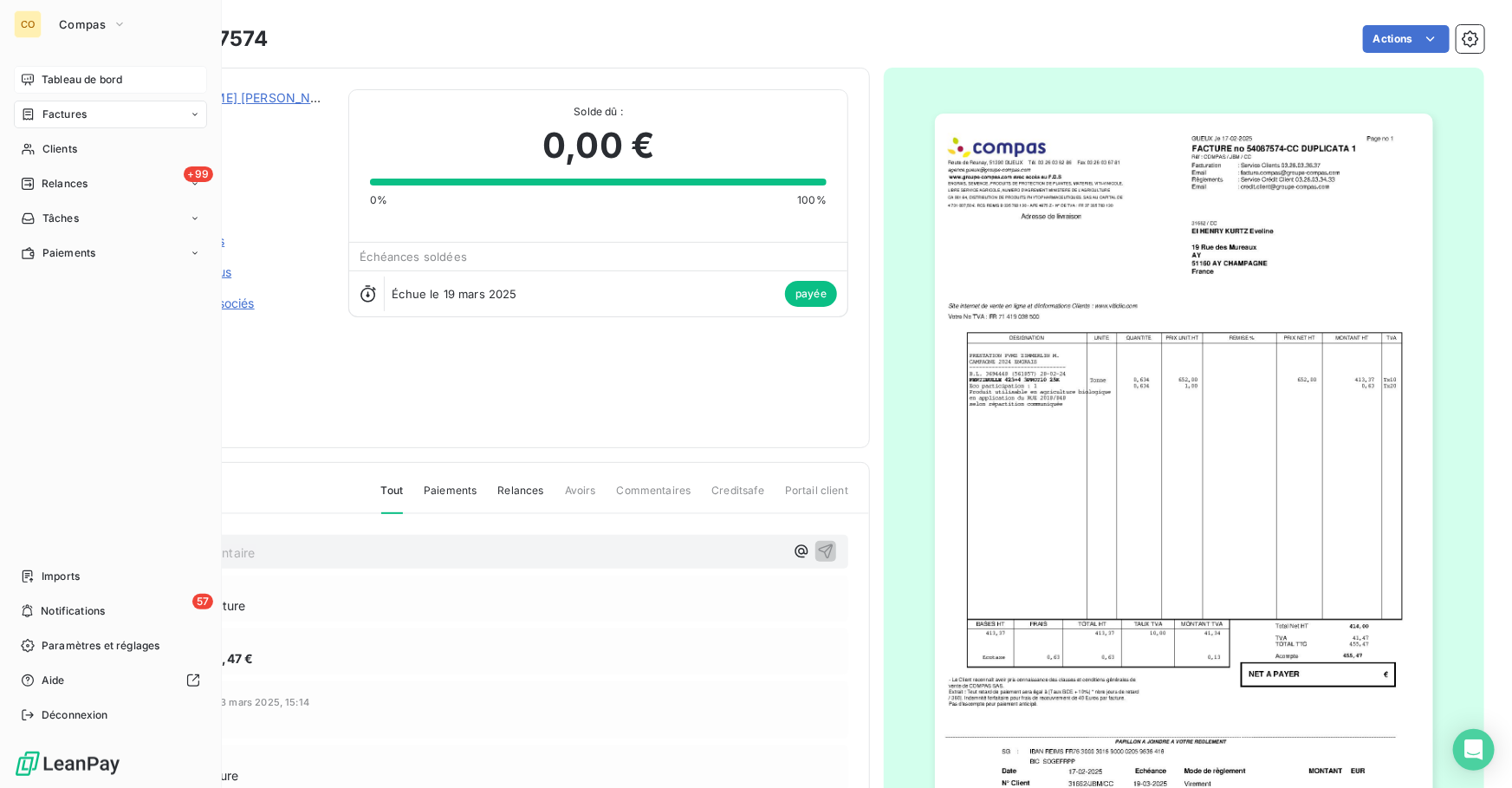
click at [53, 79] on span "Tableau de bord" at bounding box center [82, 79] width 80 height 15
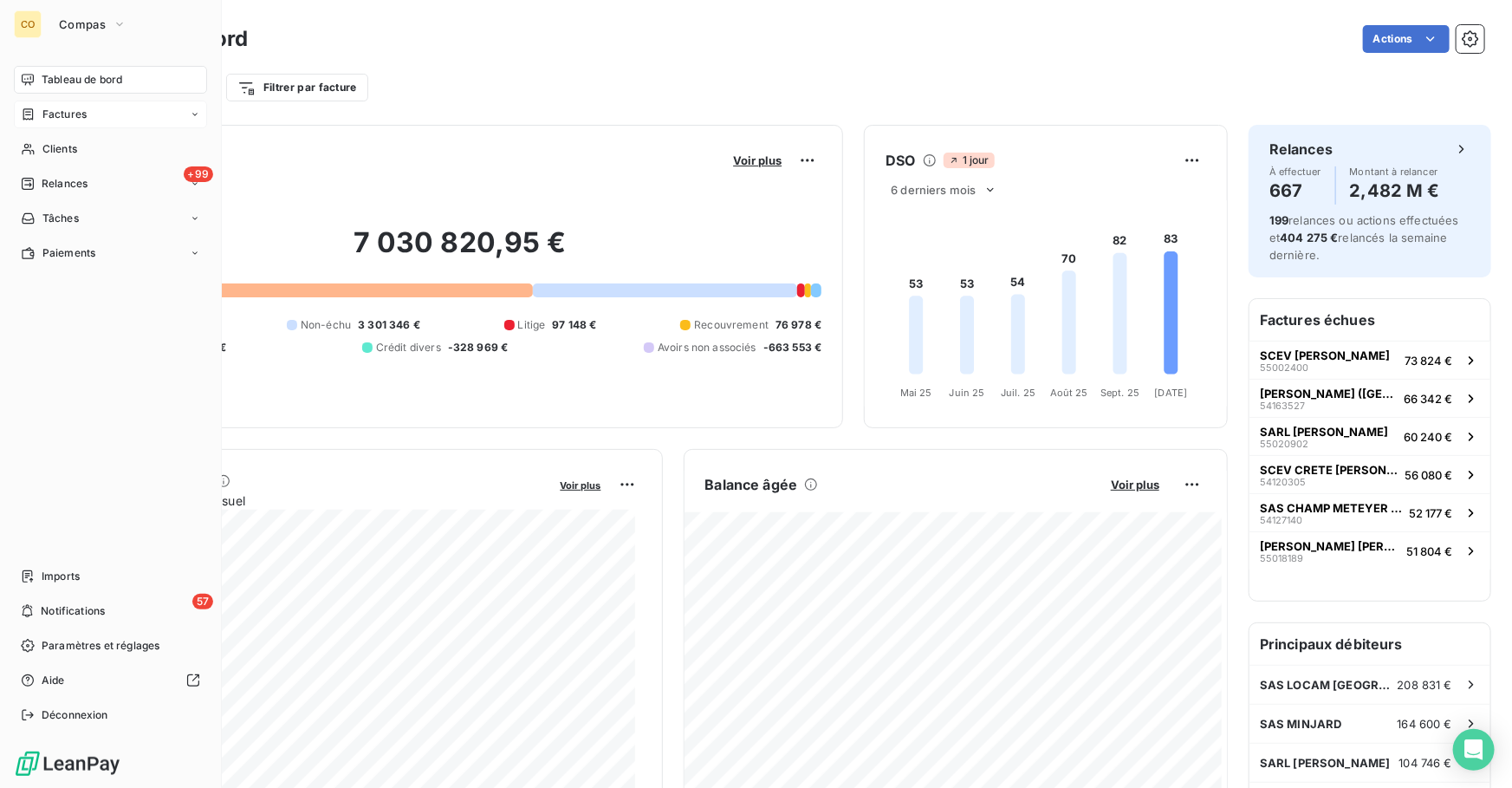
click at [96, 118] on div "Factures" at bounding box center [111, 114] width 194 height 28
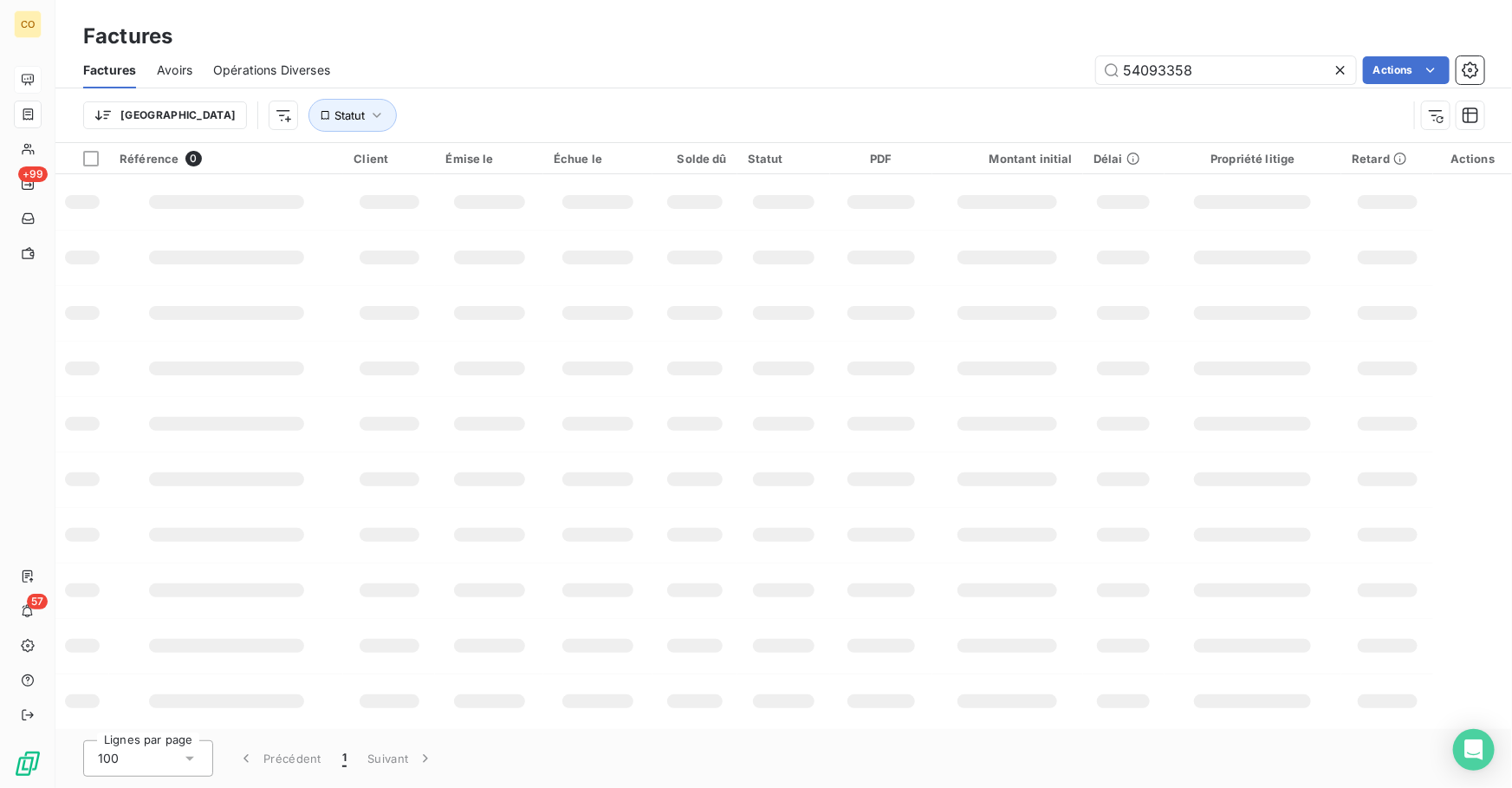
drag, startPoint x: 1224, startPoint y: 73, endPoint x: 941, endPoint y: 74, distance: 283.0
click at [941, 74] on div "54093358 Actions" at bounding box center [918, 70] width 1133 height 28
type input "55036031"
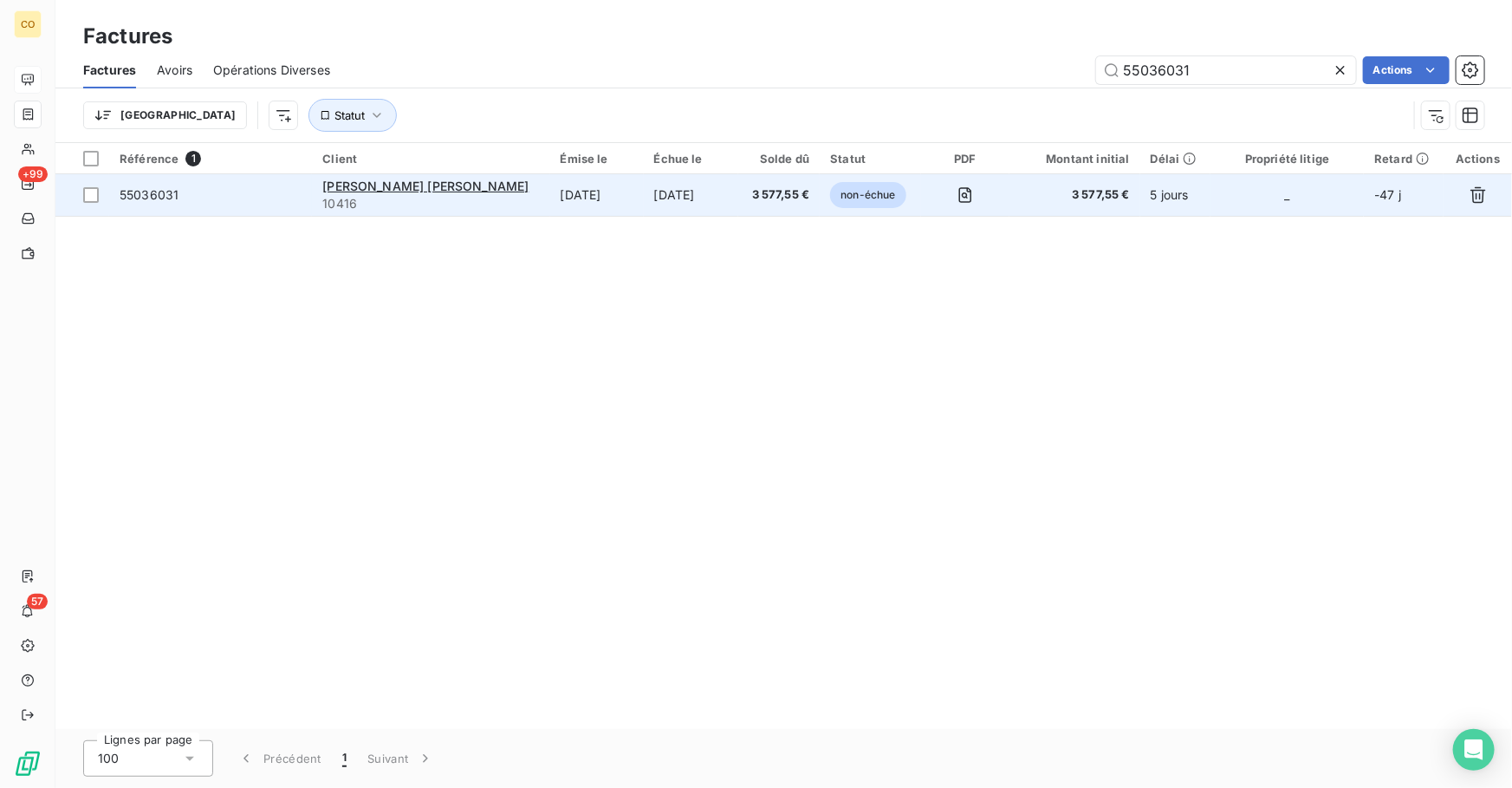
click at [655, 194] on td "[DATE]" at bounding box center [691, 196] width 94 height 42
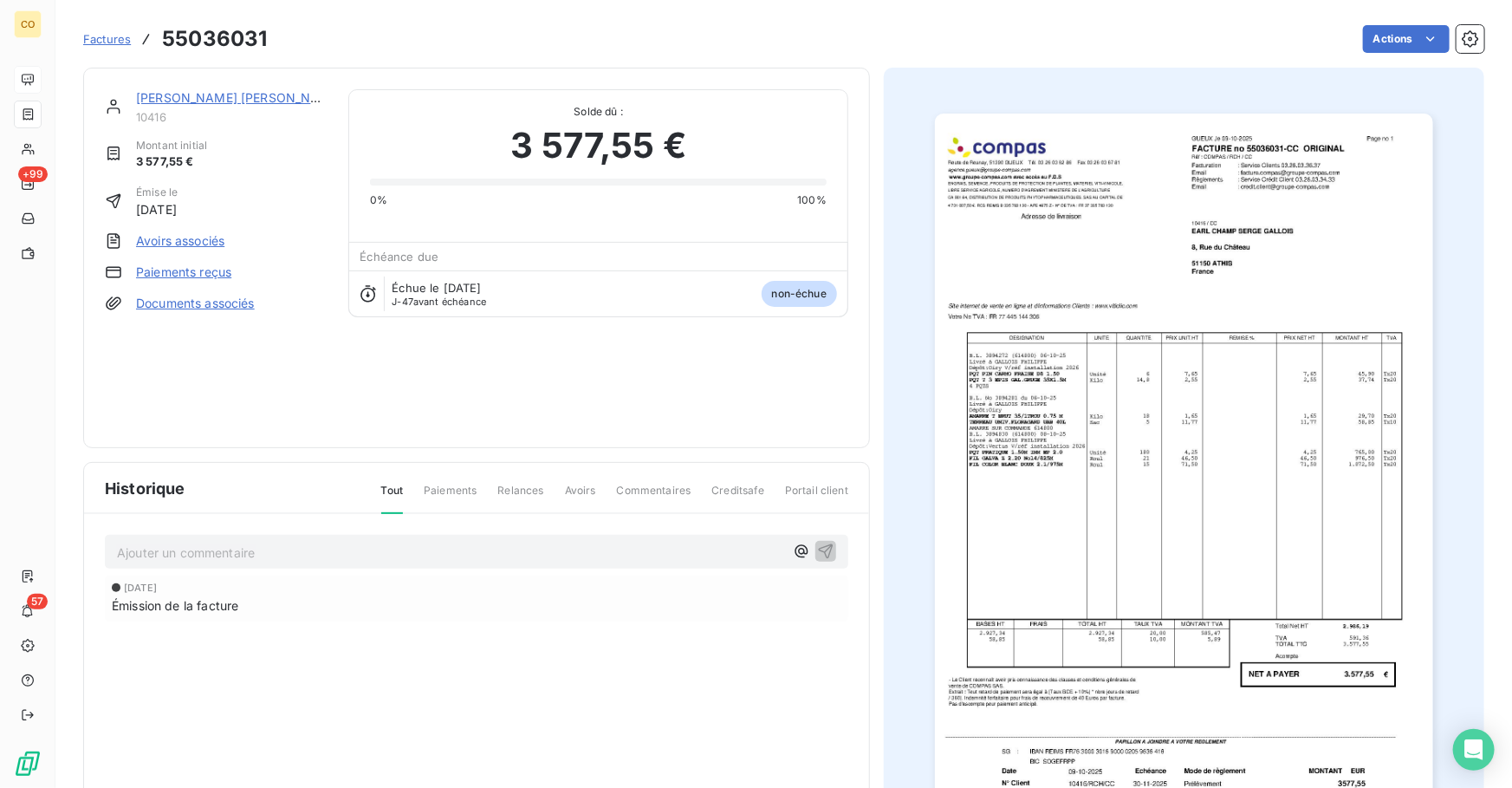
click at [1207, 530] on img "button" at bounding box center [1184, 466] width 498 height 705
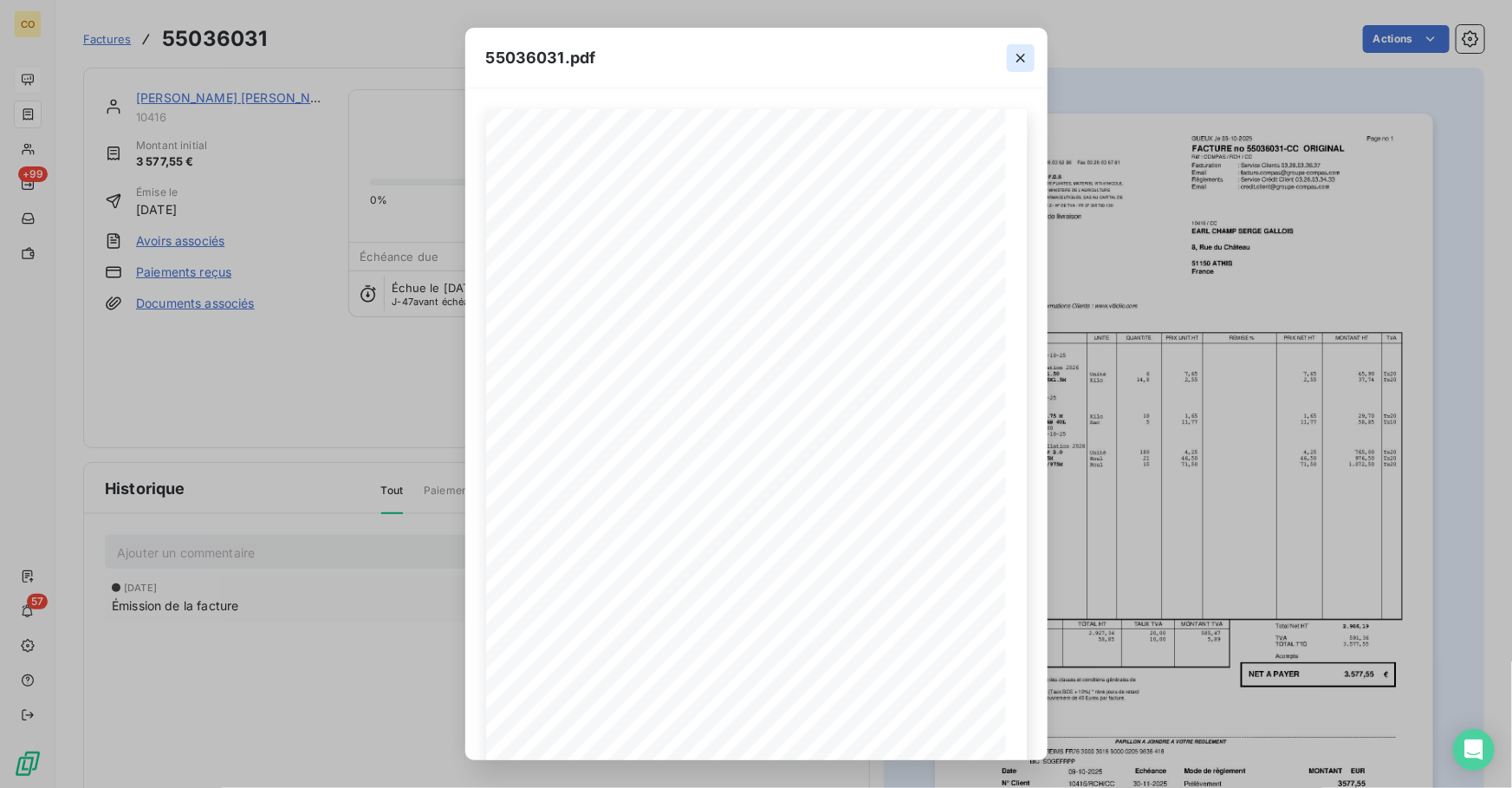
click at [1016, 62] on icon "button" at bounding box center [1021, 58] width 17 height 17
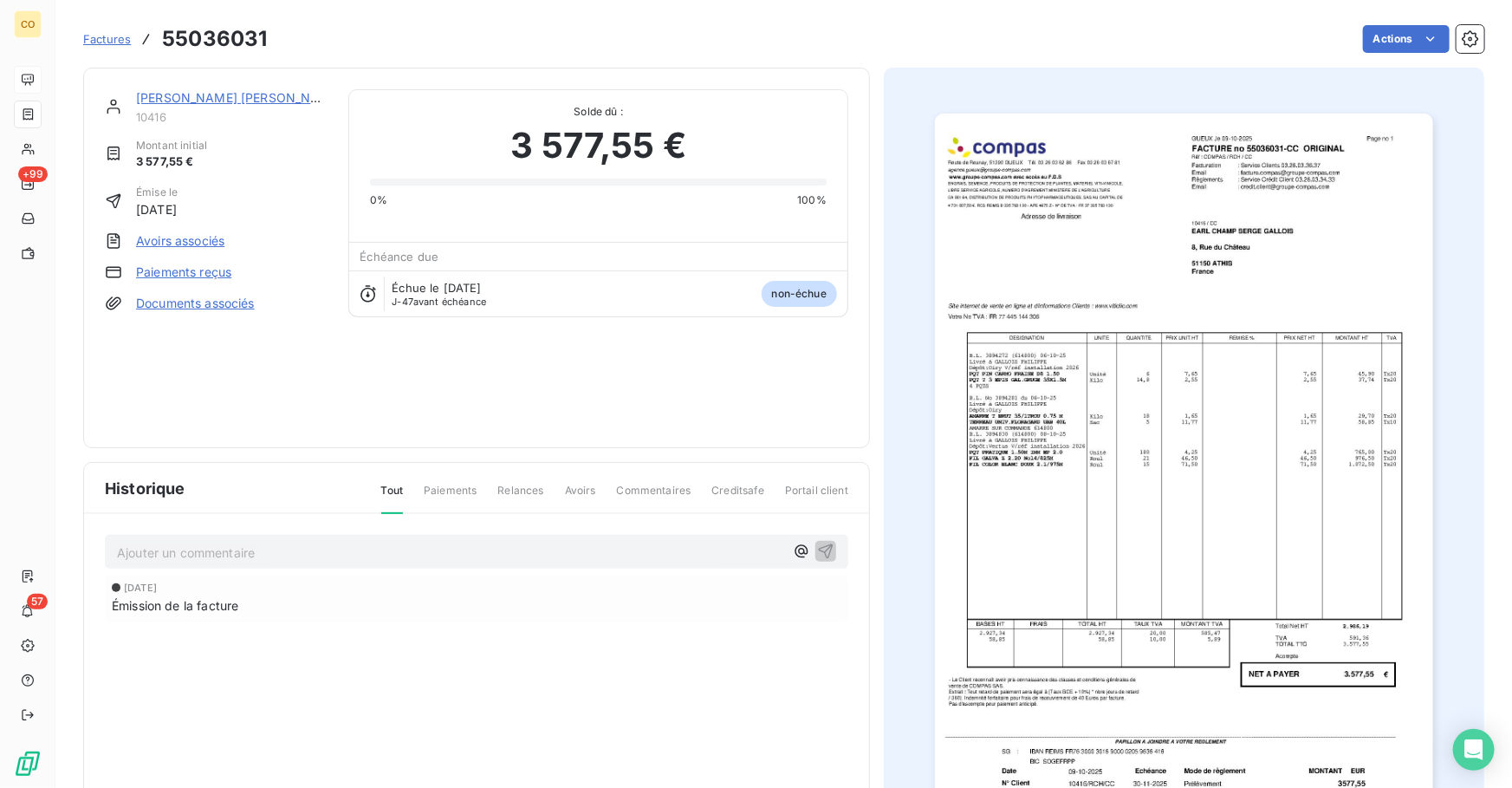
click at [1224, 342] on img "button" at bounding box center [1184, 466] width 498 height 705
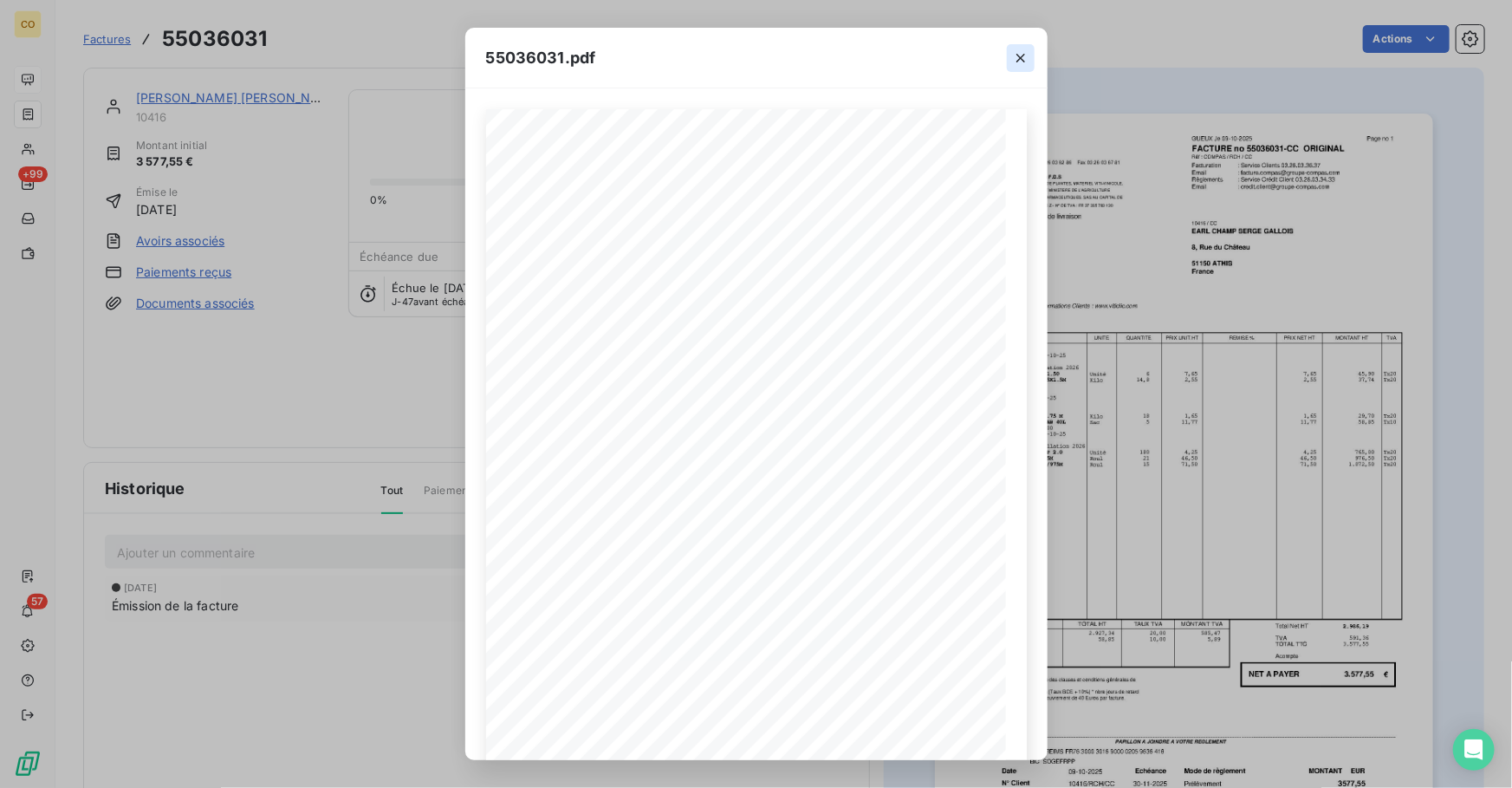
click at [1009, 53] on button "button" at bounding box center [1021, 57] width 28 height 28
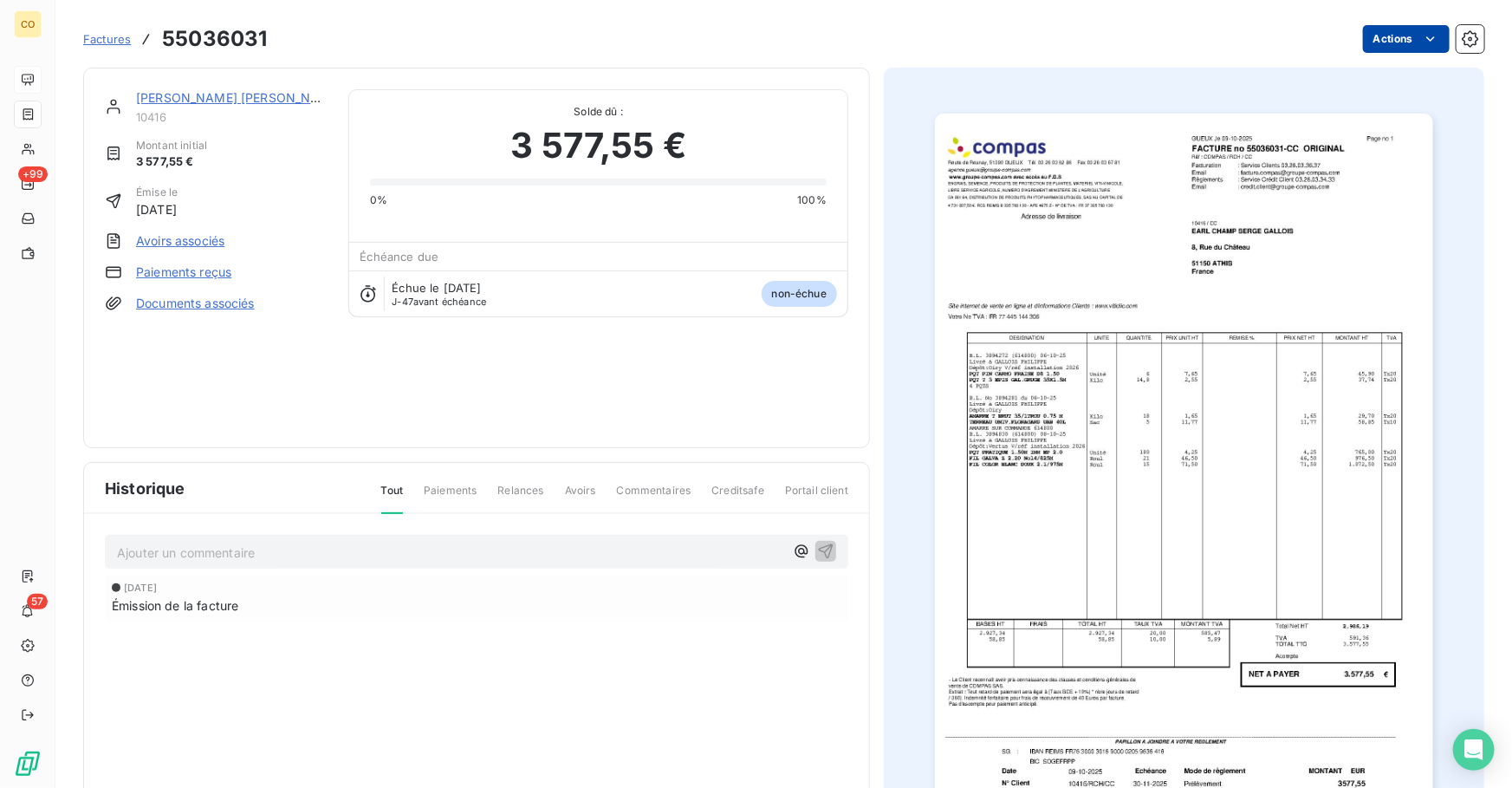
click at [1379, 31] on html "CO +99 57 Factures 55036031 Actions [PERSON_NAME] [PERSON_NAME] 10416 Montant i…" at bounding box center [756, 394] width 1512 height 788
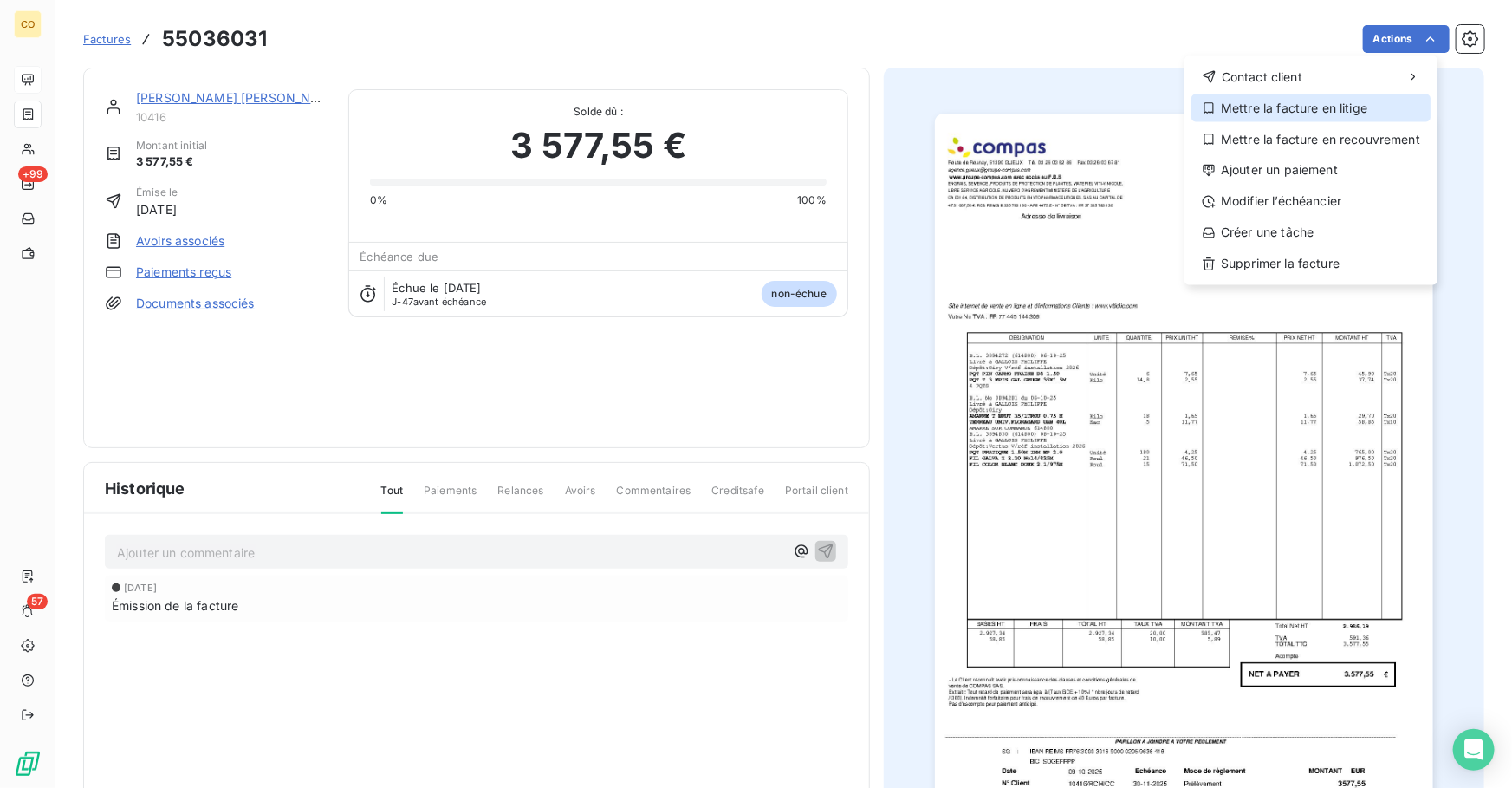
click at [1279, 107] on div "Mettre la facture en litige" at bounding box center [1311, 108] width 239 height 28
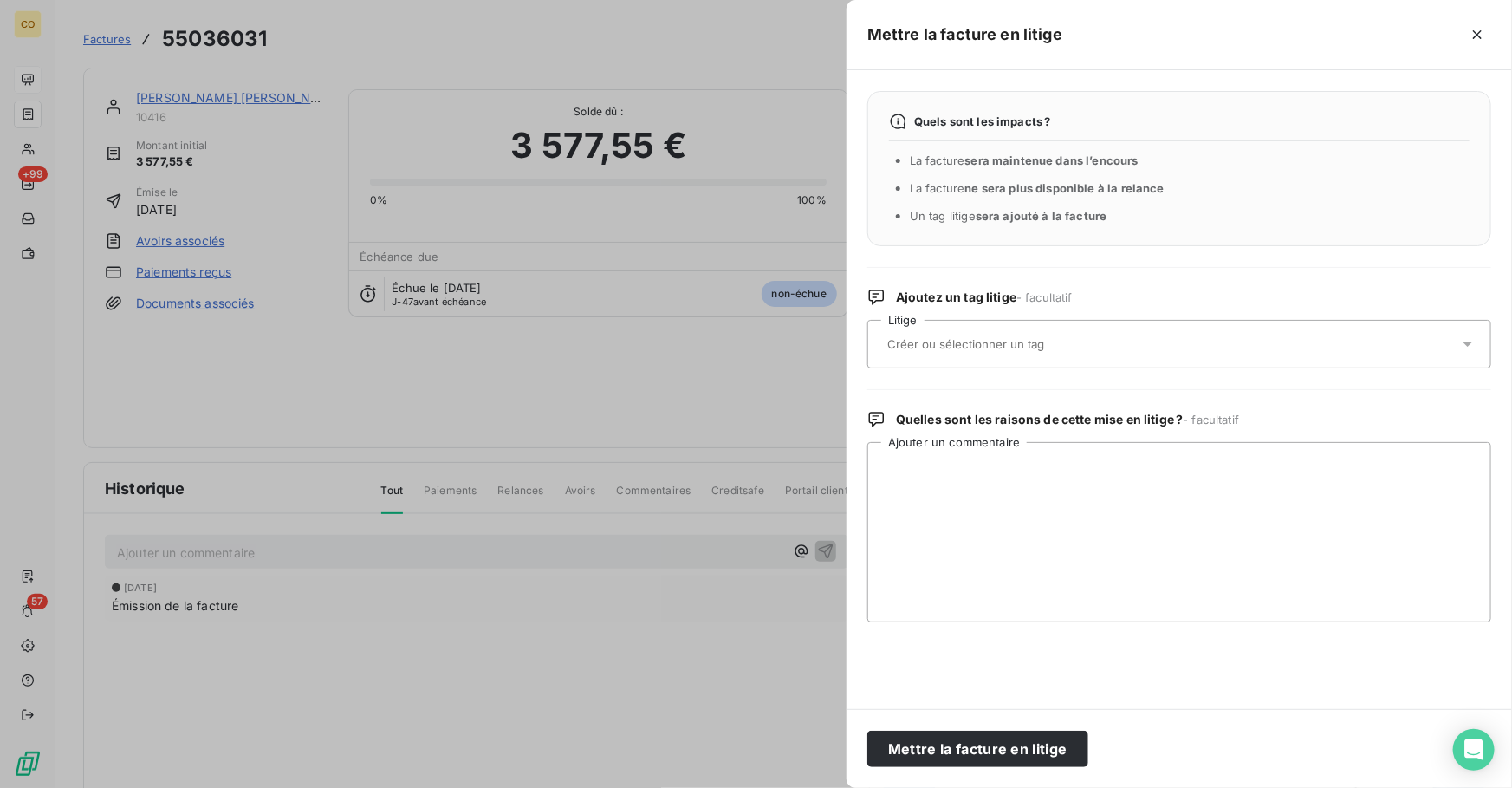
click at [954, 342] on input "text" at bounding box center [1011, 343] width 252 height 15
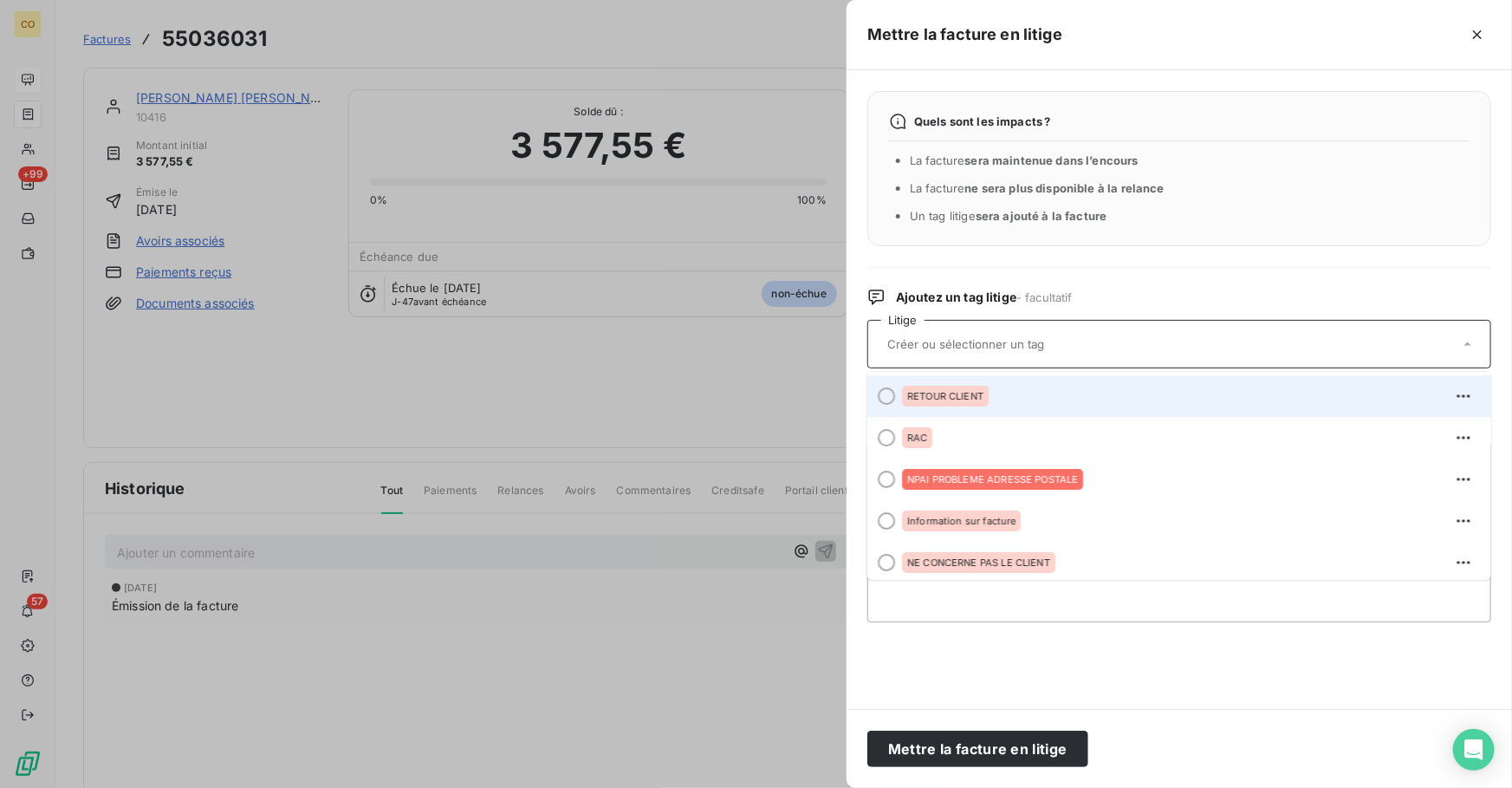
click at [946, 388] on div "RETOUR CLIENT" at bounding box center [945, 396] width 87 height 21
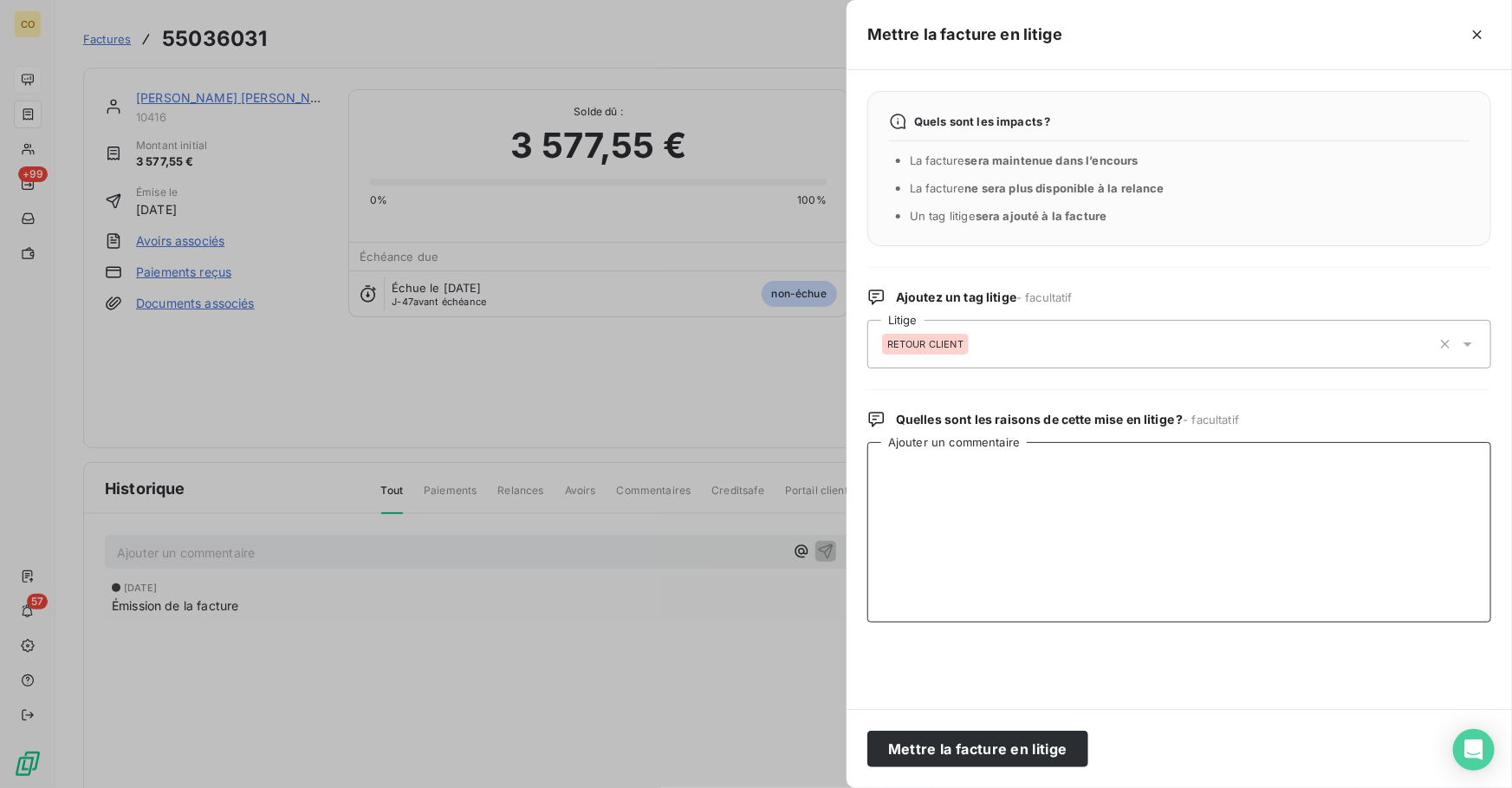
click at [997, 526] on textarea "Ajouter un commentaire" at bounding box center [1179, 531] width 624 height 180
paste textarea "[PERSON_NAME] il faut faire annuler le prélèvement automatique de la facture nu…"
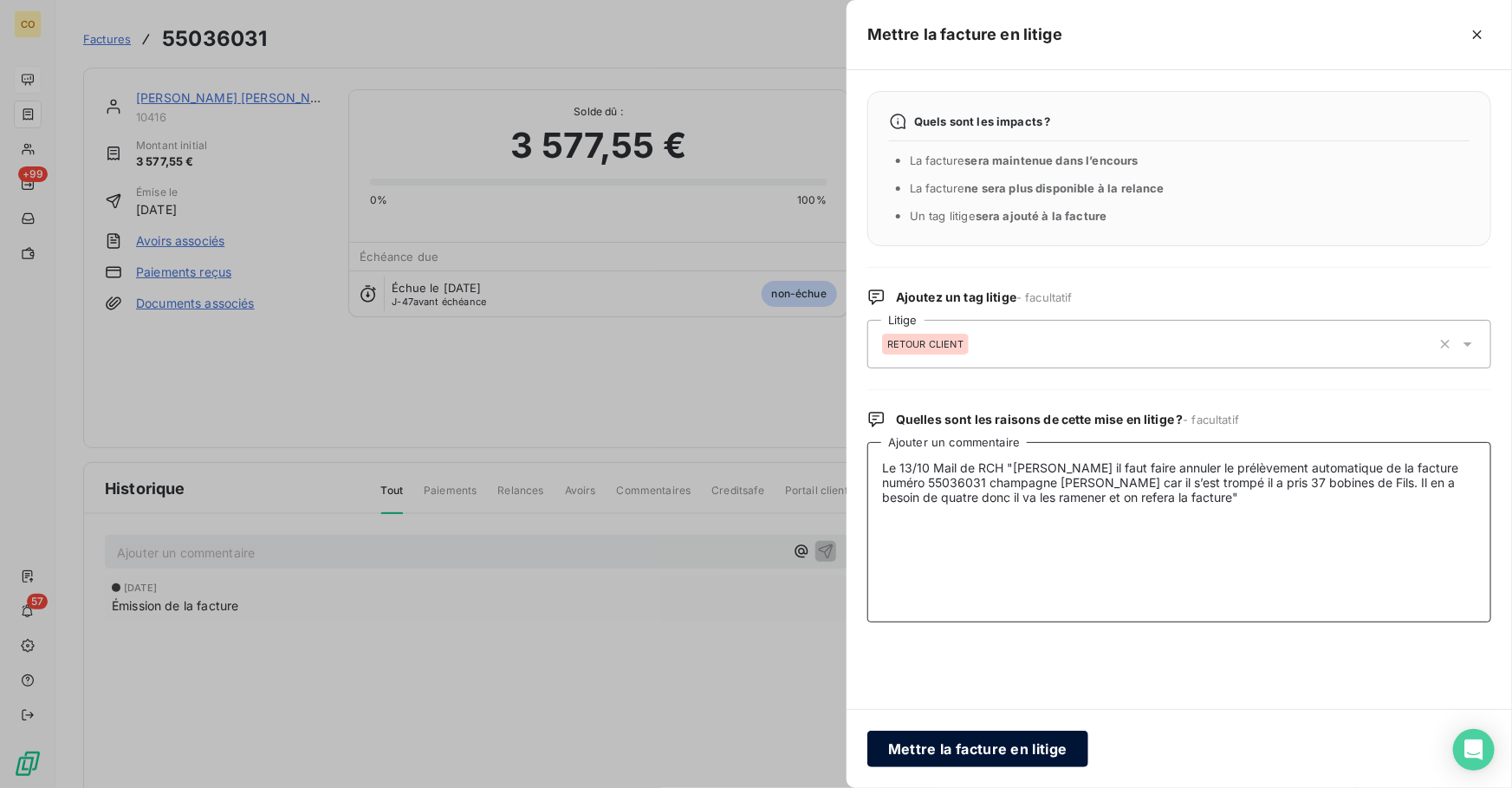
type textarea "Le 13/10 Mail de RCH "[PERSON_NAME] il faut faire annuler le prélèvement automa…"
click at [940, 756] on button "Mettre la facture en litige" at bounding box center [978, 749] width 221 height 36
